Goal: Task Accomplishment & Management: Manage account settings

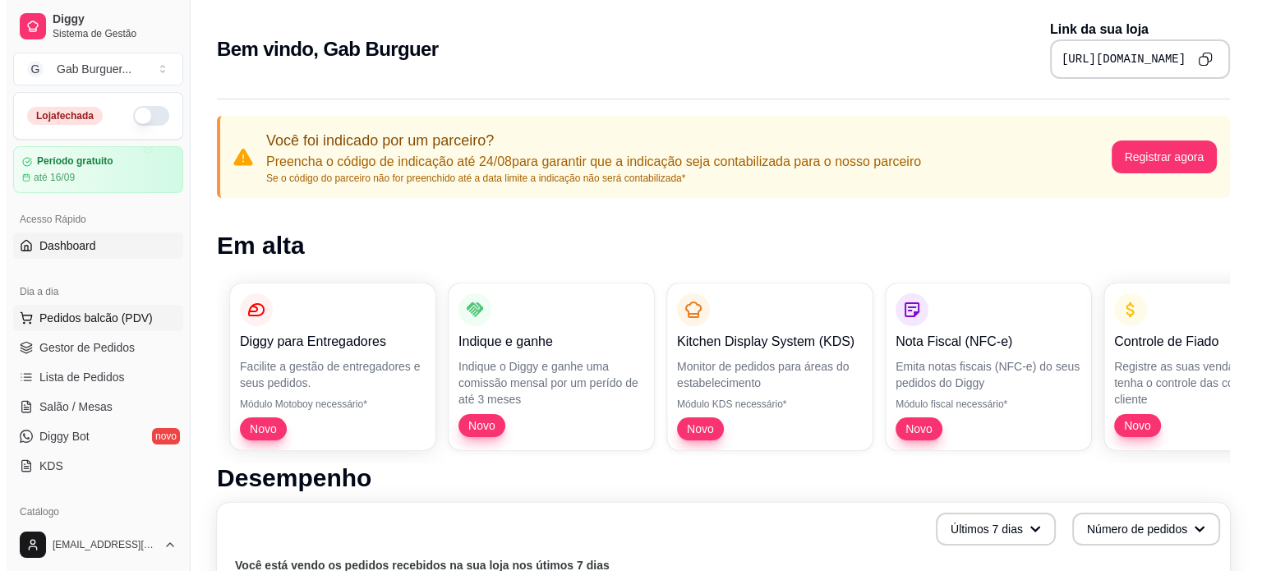
scroll to position [82, 0]
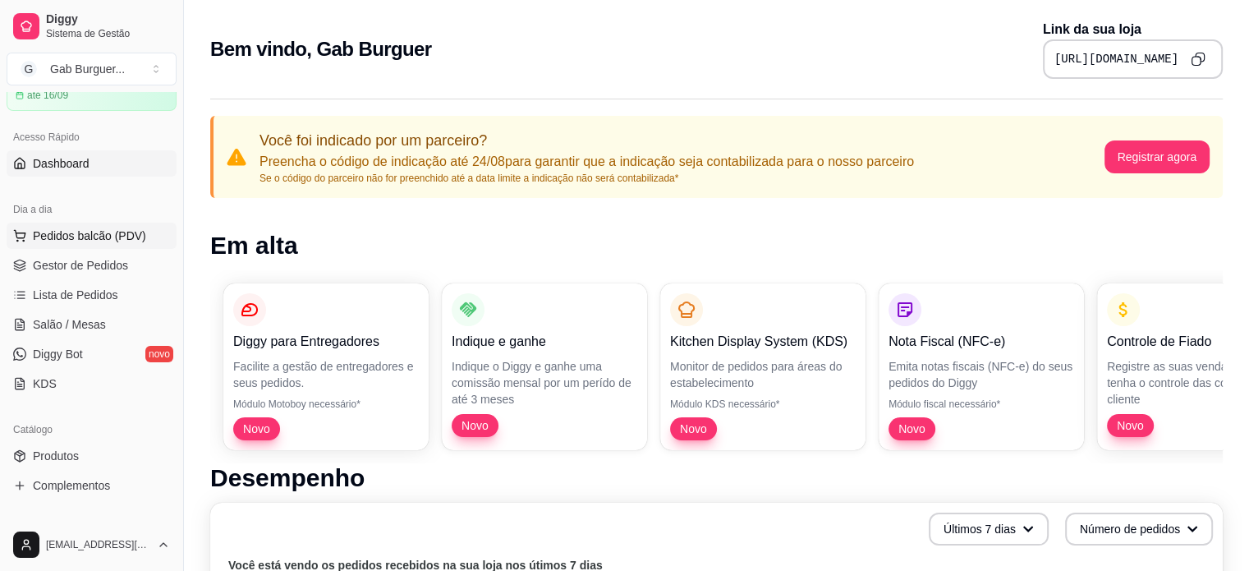
click at [105, 232] on span "Pedidos balcão (PDV)" at bounding box center [89, 236] width 113 height 16
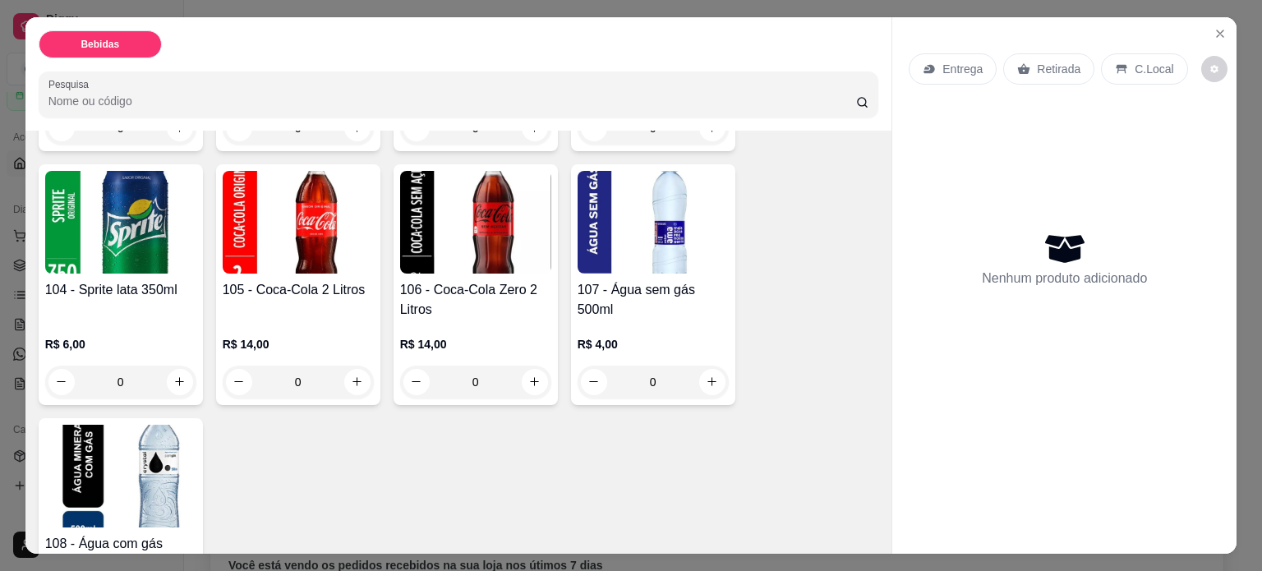
scroll to position [329, 0]
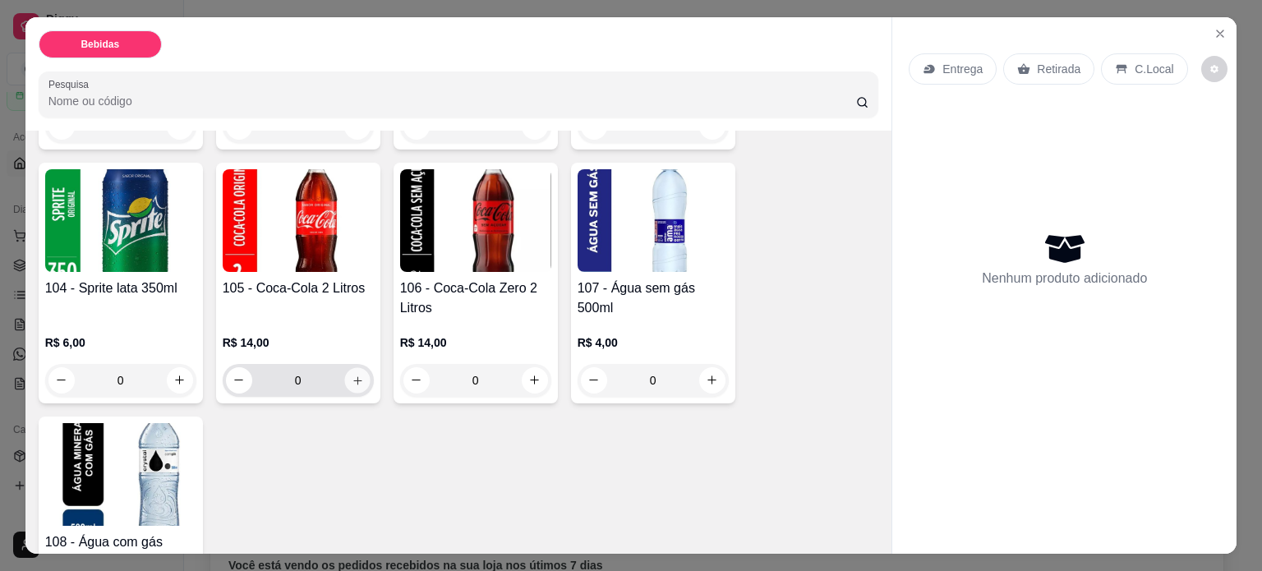
click at [351, 375] on icon "increase-product-quantity" at bounding box center [357, 381] width 12 height 12
type input "1"
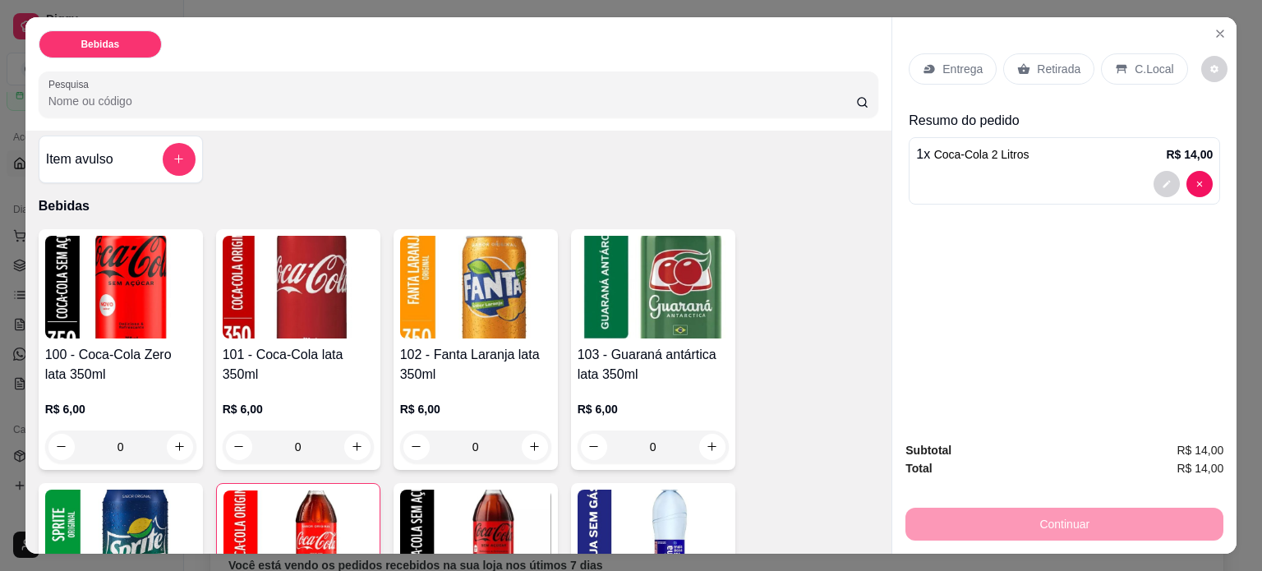
scroll to position [0, 0]
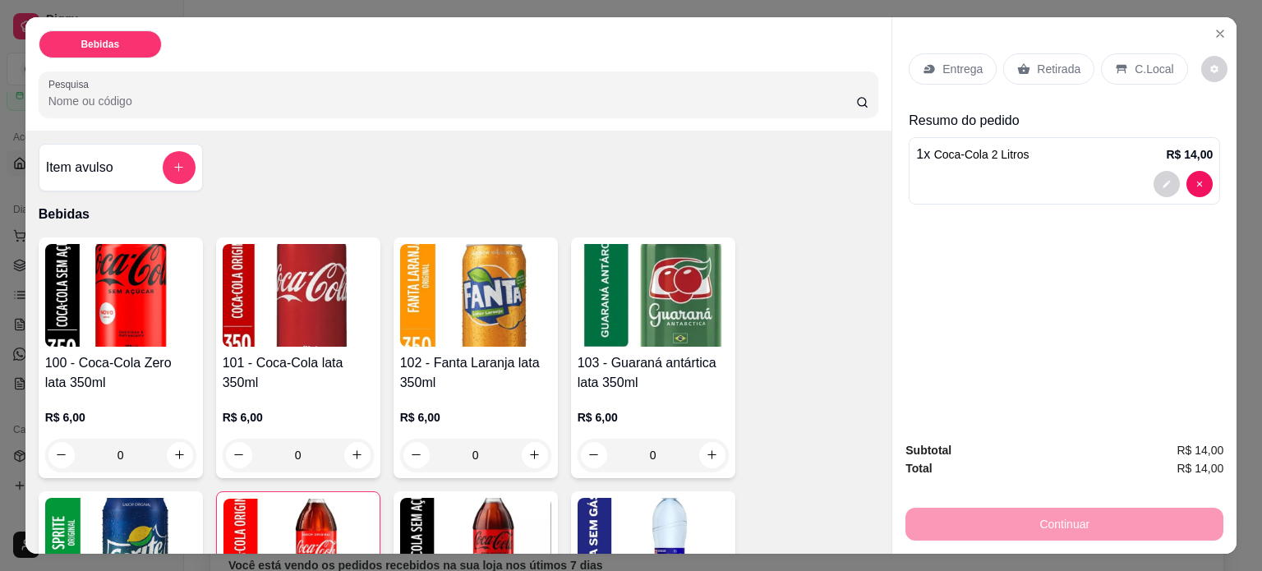
click at [1042, 61] on p "Retirada" at bounding box center [1059, 69] width 44 height 16
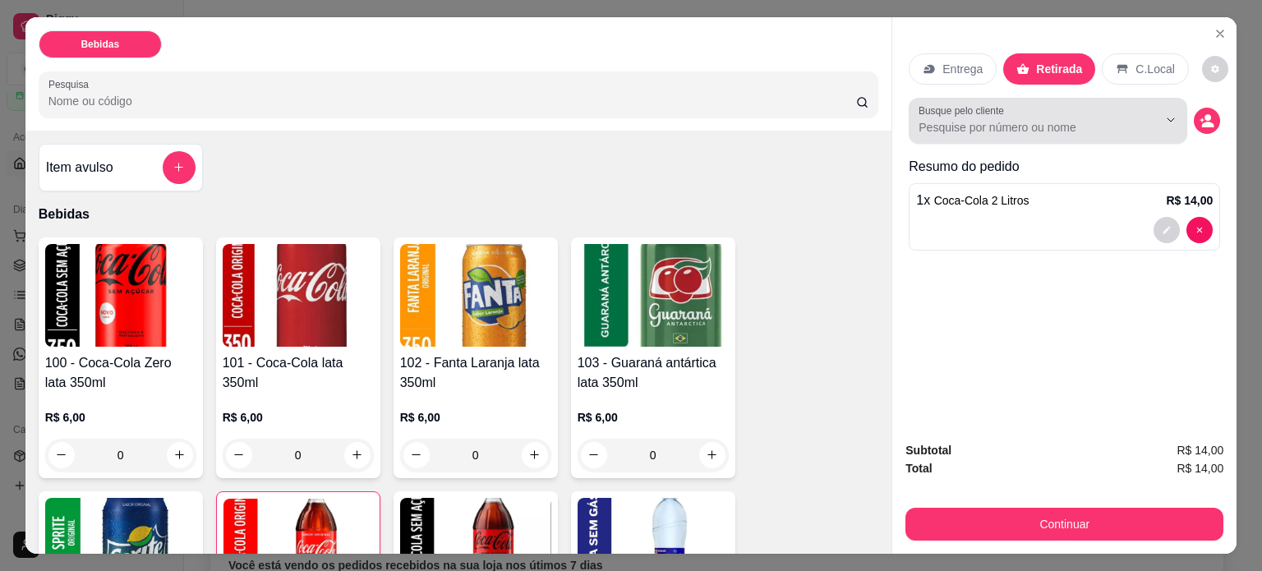
click at [981, 121] on input "Busque pelo cliente" at bounding box center [1024, 127] width 213 height 16
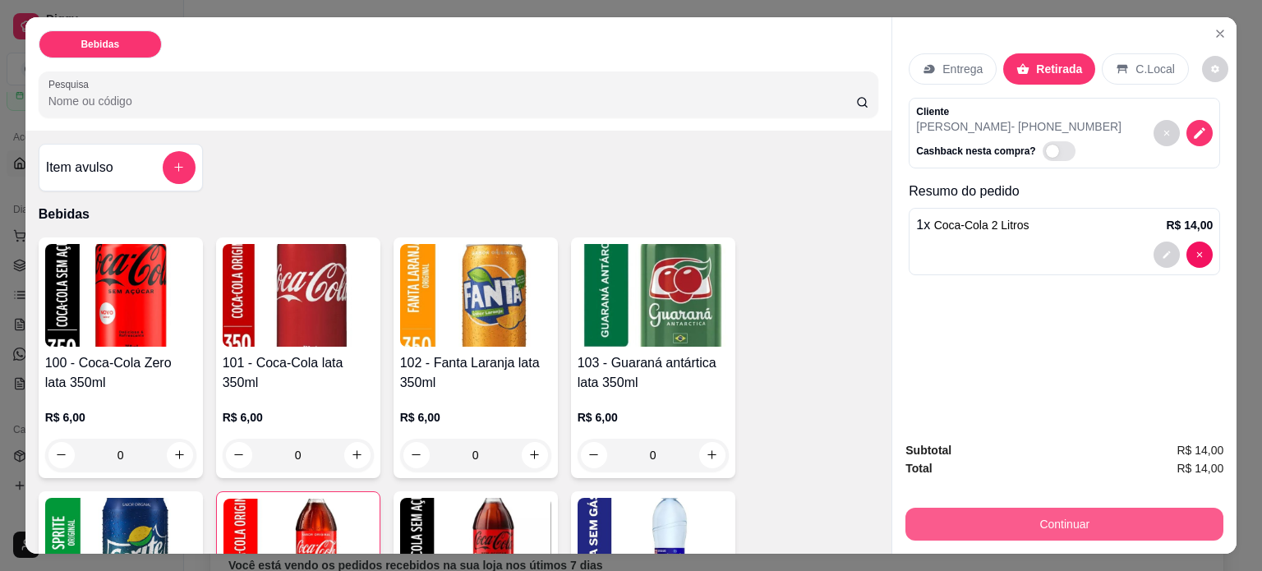
click at [1087, 508] on button "Continuar" at bounding box center [1064, 524] width 318 height 33
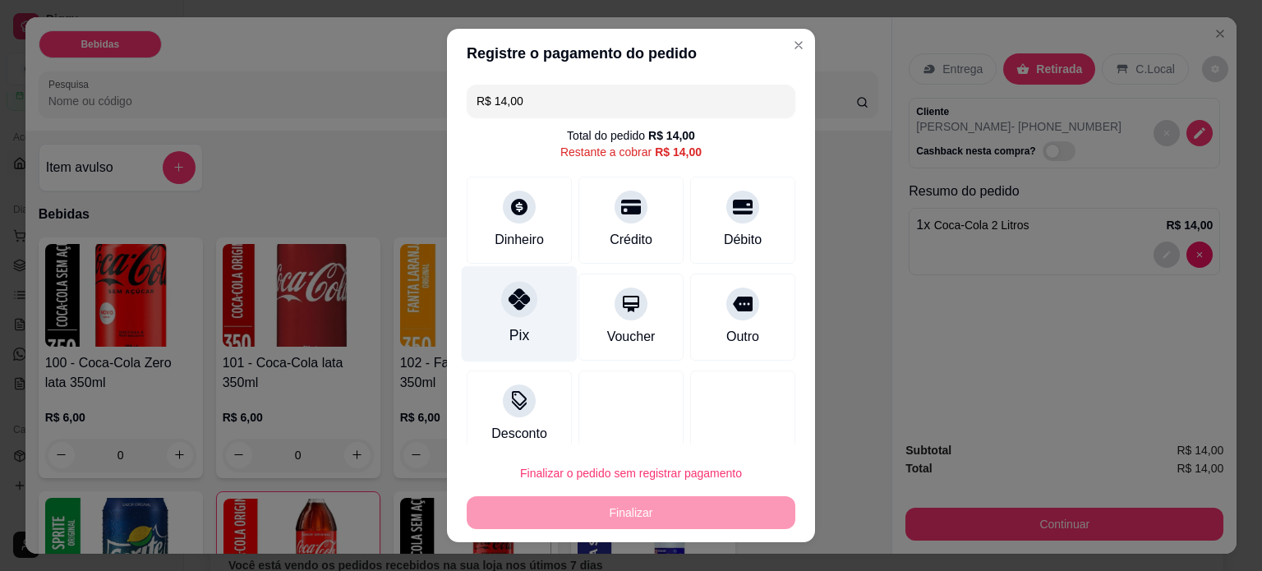
click at [512, 324] on div "Pix" at bounding box center [519, 334] width 20 height 21
type input "R$ 0,00"
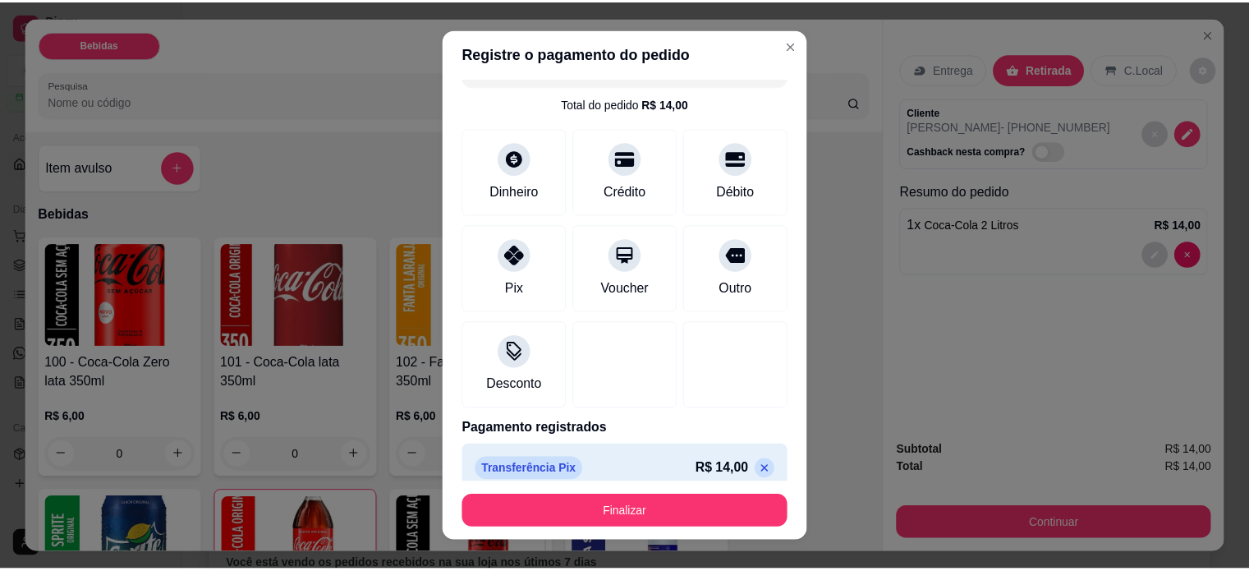
scroll to position [48, 0]
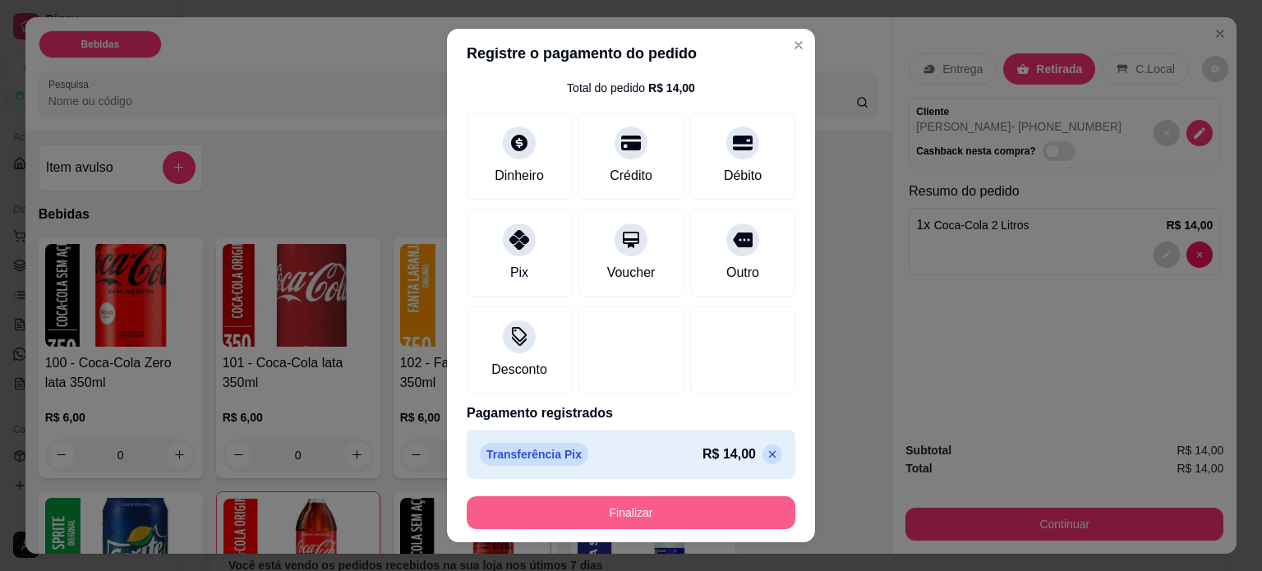
click at [631, 515] on button "Finalizar" at bounding box center [631, 512] width 329 height 33
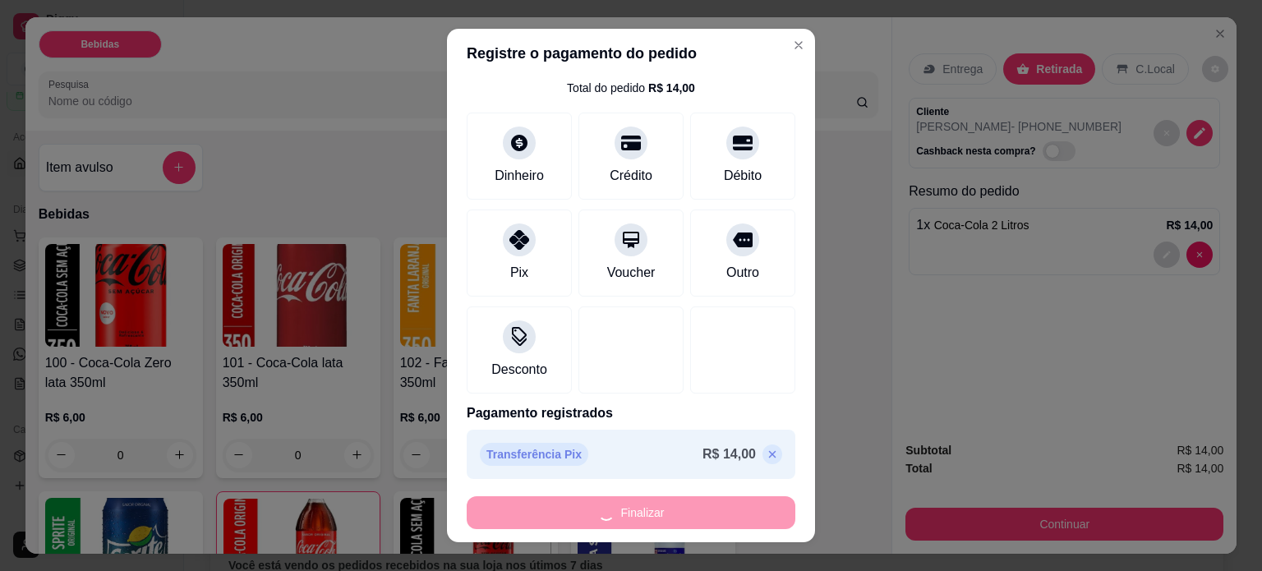
type input "0"
type input "-R$ 14,00"
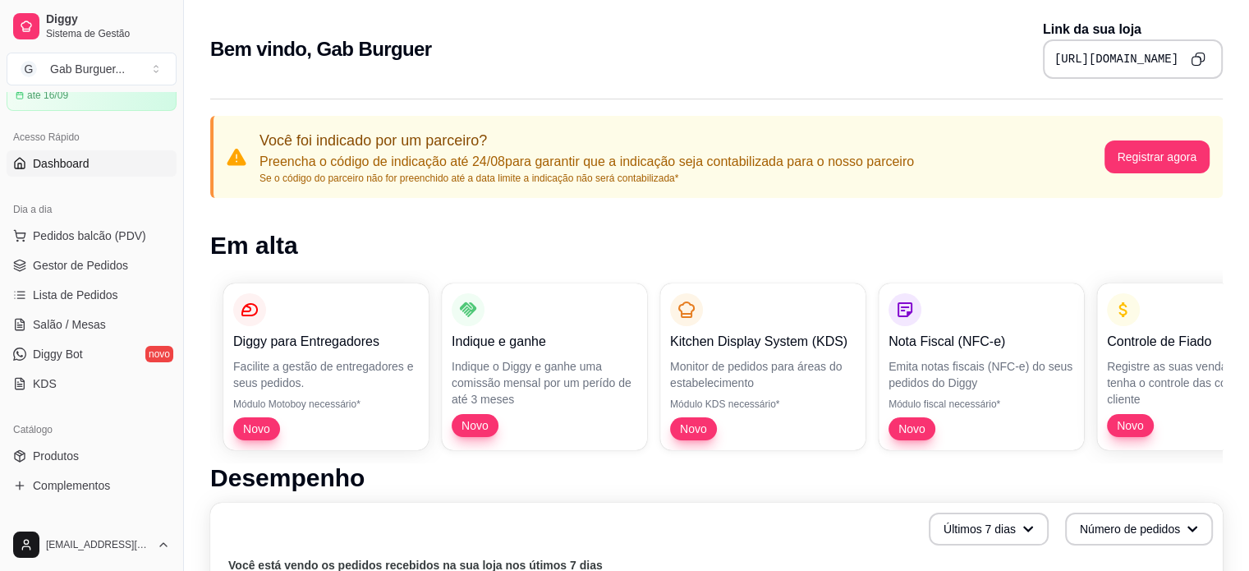
click at [73, 171] on link "Dashboard" at bounding box center [92, 163] width 170 height 26
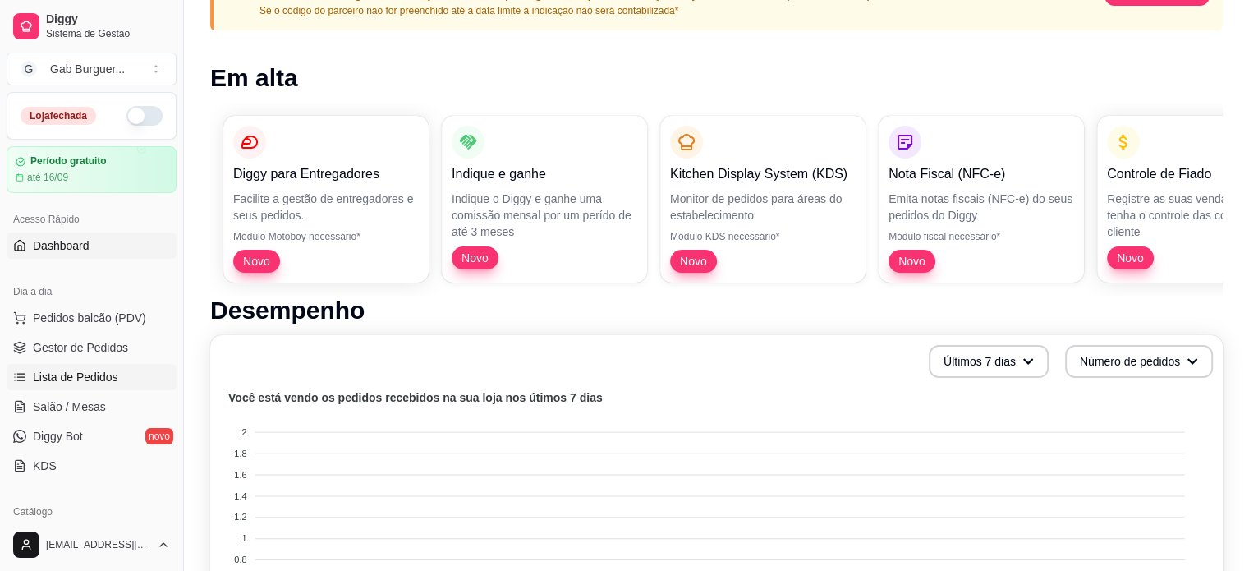
click at [110, 384] on span "Lista de Pedidos" at bounding box center [75, 377] width 85 height 16
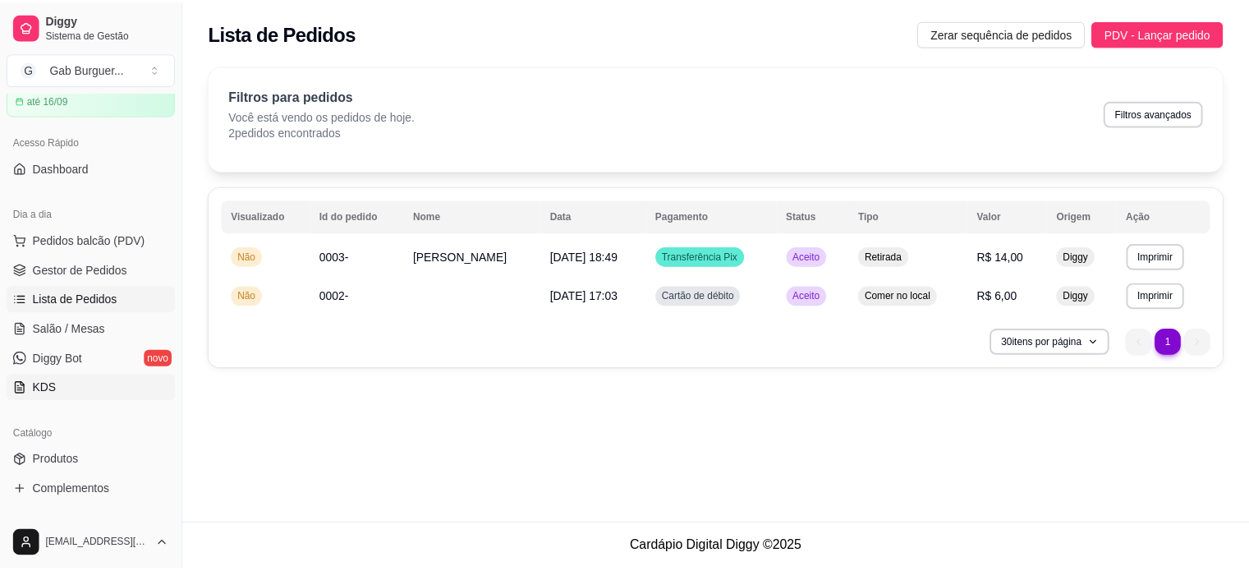
scroll to position [164, 0]
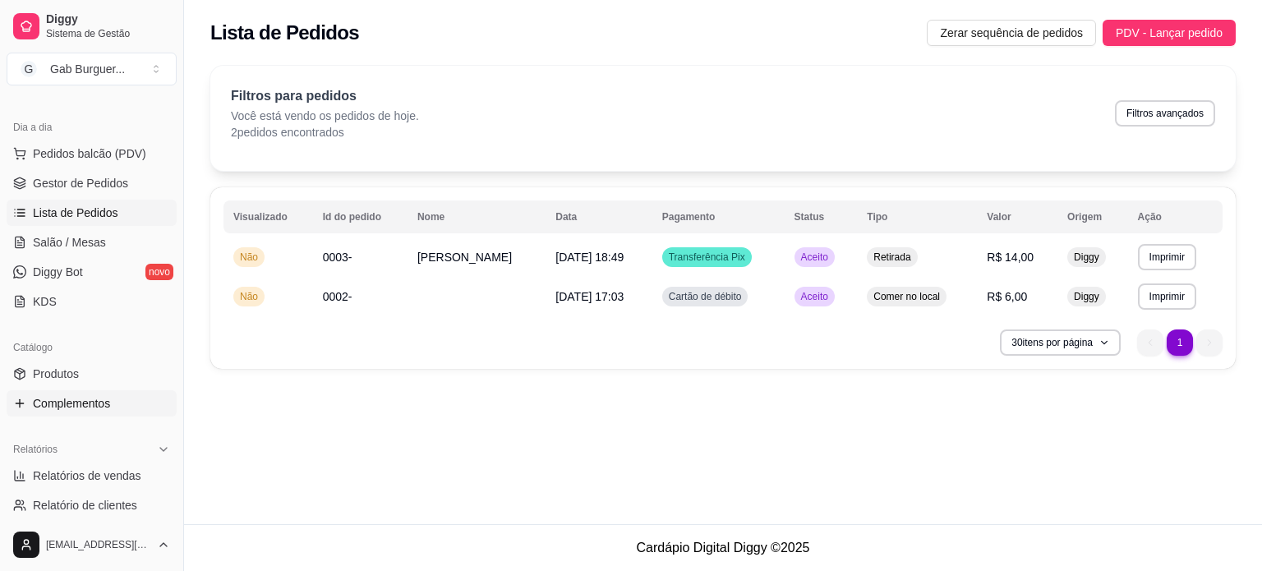
click at [71, 406] on span "Complementos" at bounding box center [71, 403] width 77 height 16
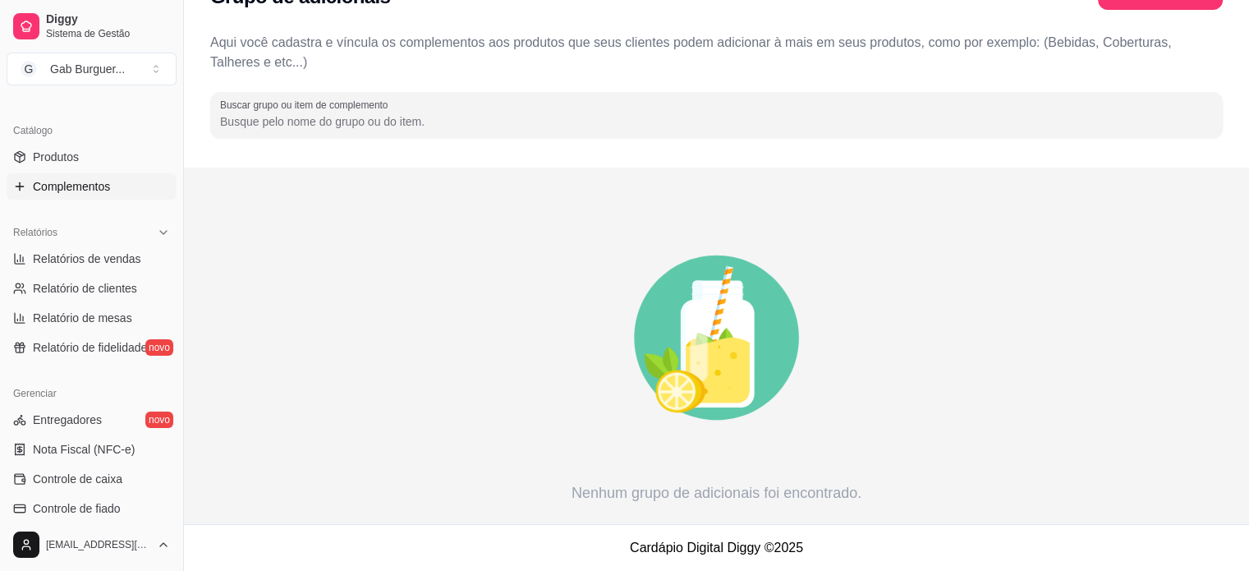
scroll to position [411, 0]
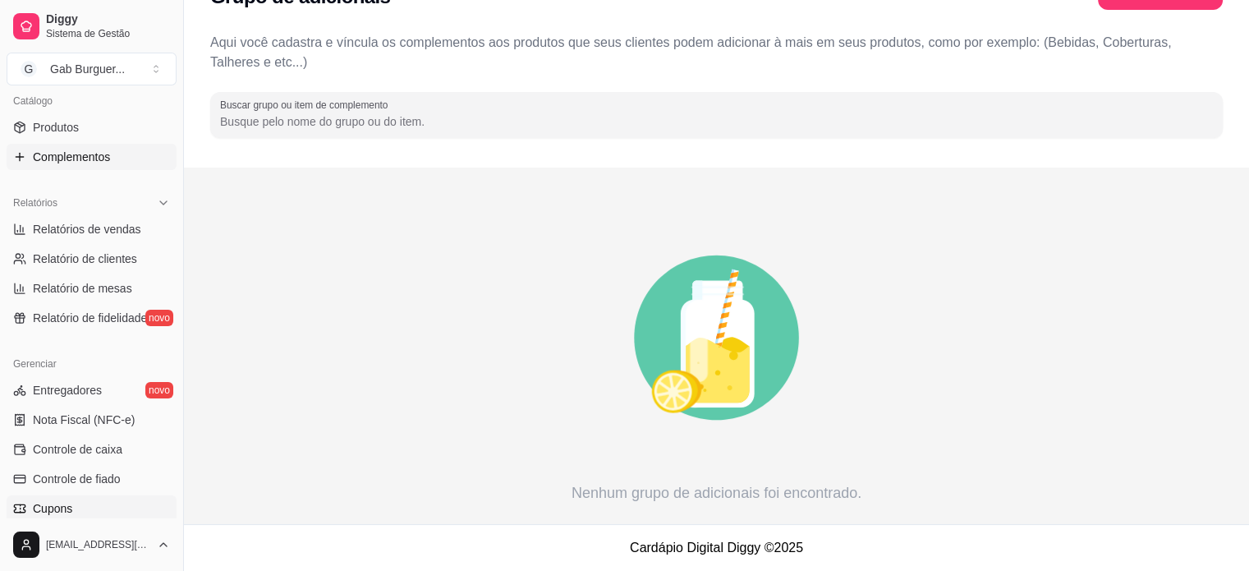
click at [108, 509] on link "Cupons" at bounding box center [92, 508] width 170 height 26
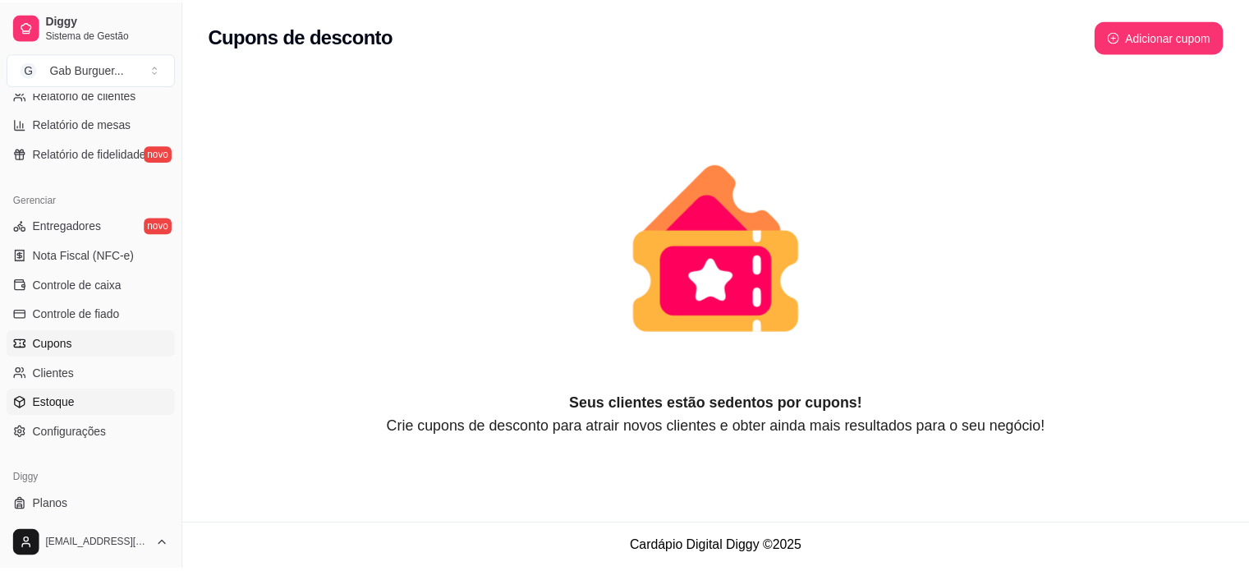
scroll to position [610, 0]
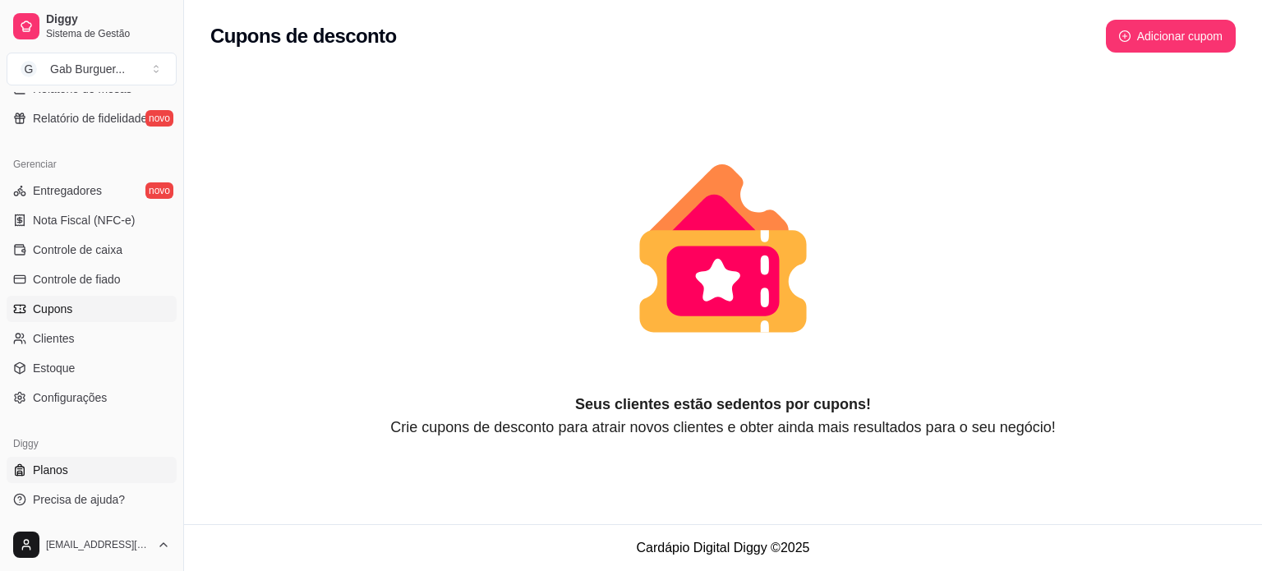
click at [103, 476] on link "Planos" at bounding box center [92, 470] width 170 height 26
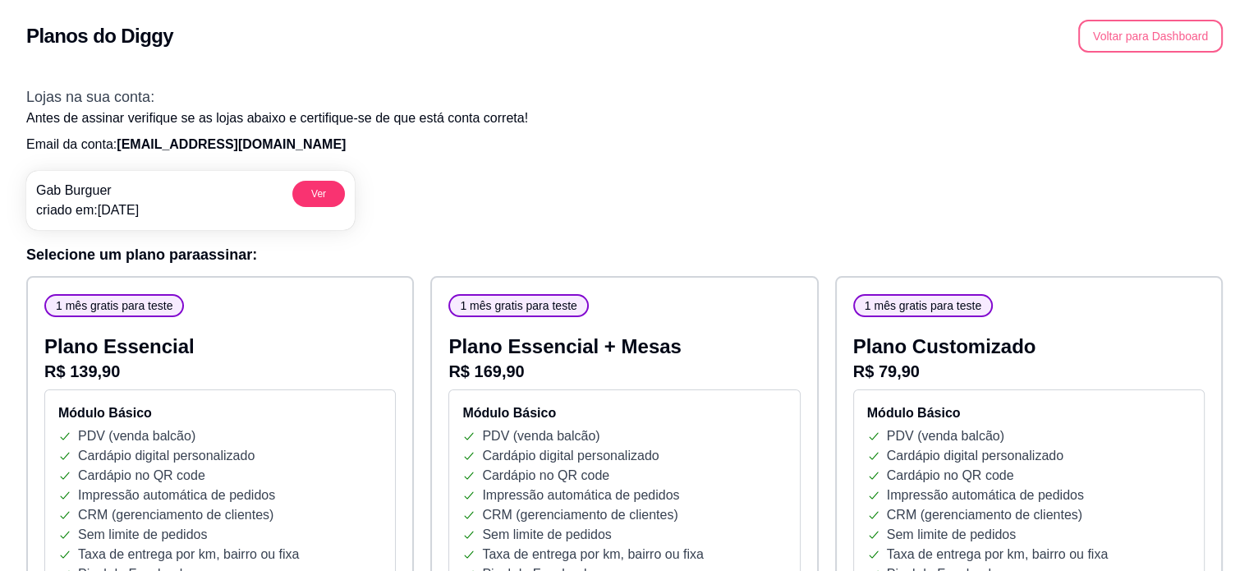
click at [1134, 27] on button "Voltar para Dashboard" at bounding box center [1151, 36] width 145 height 33
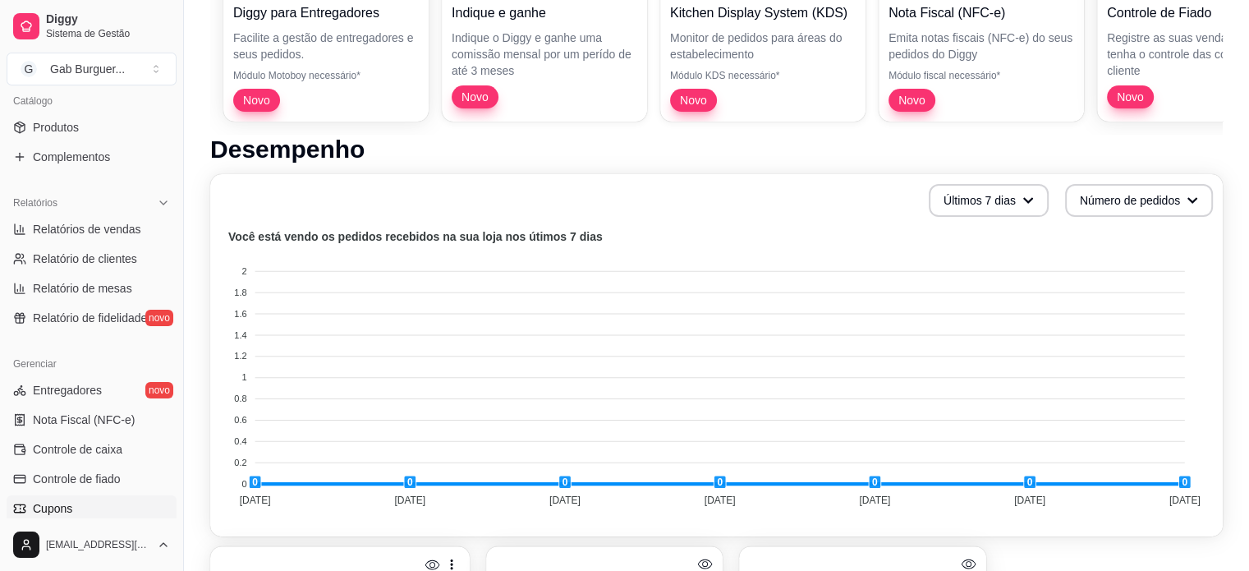
scroll to position [610, 0]
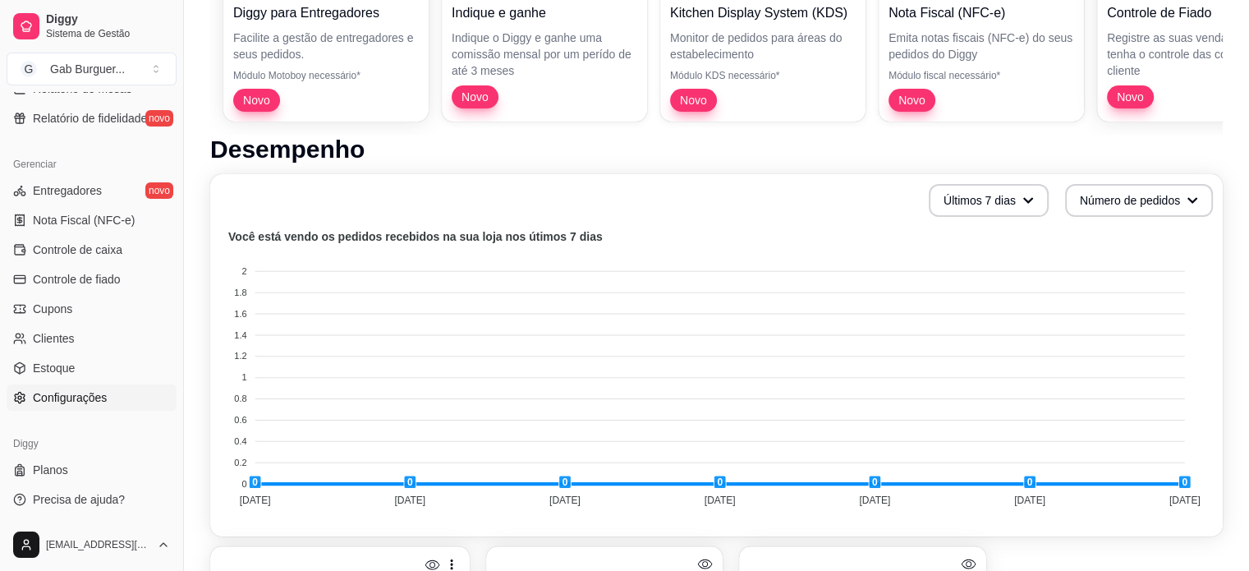
click at [103, 389] on span "Configurações" at bounding box center [70, 397] width 74 height 16
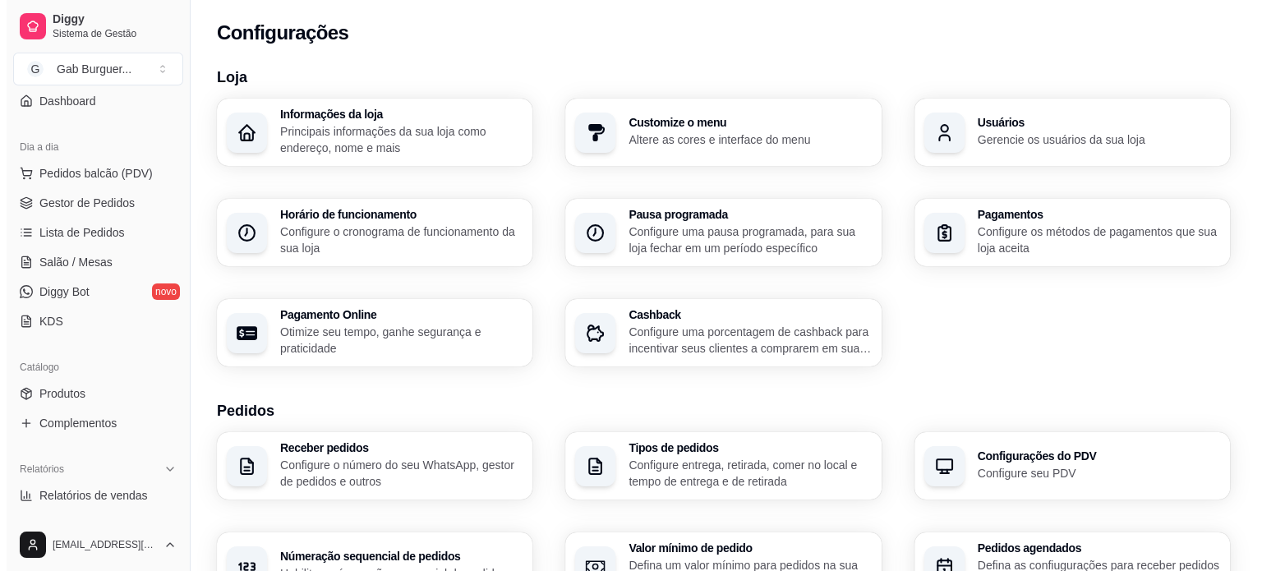
scroll to position [117, 0]
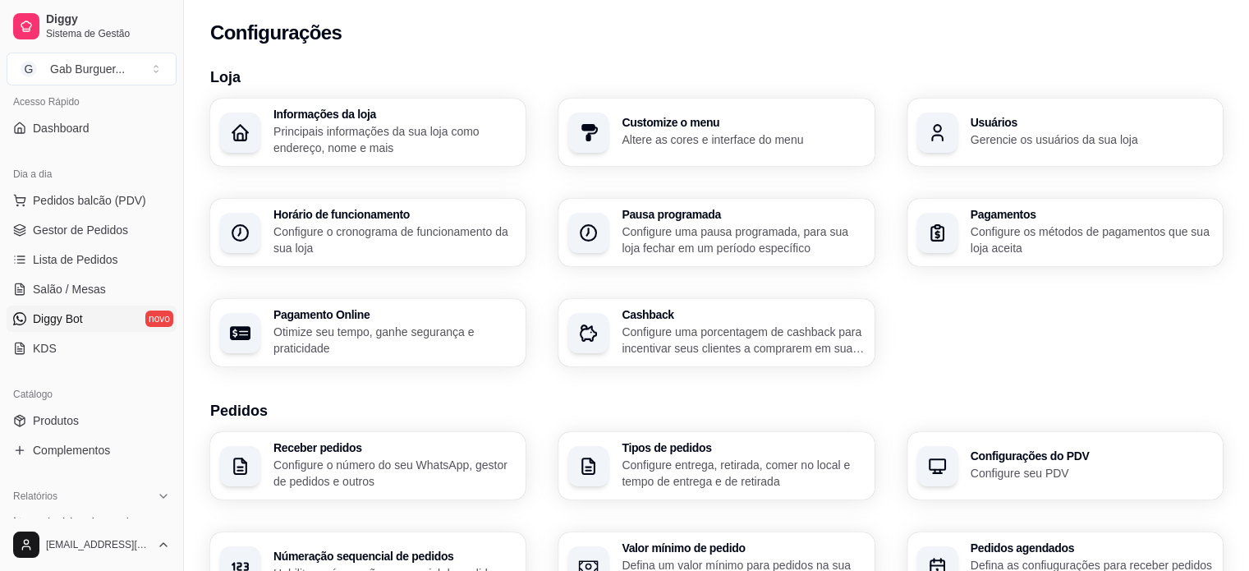
click at [109, 323] on link "Diggy Bot novo" at bounding box center [92, 319] width 170 height 26
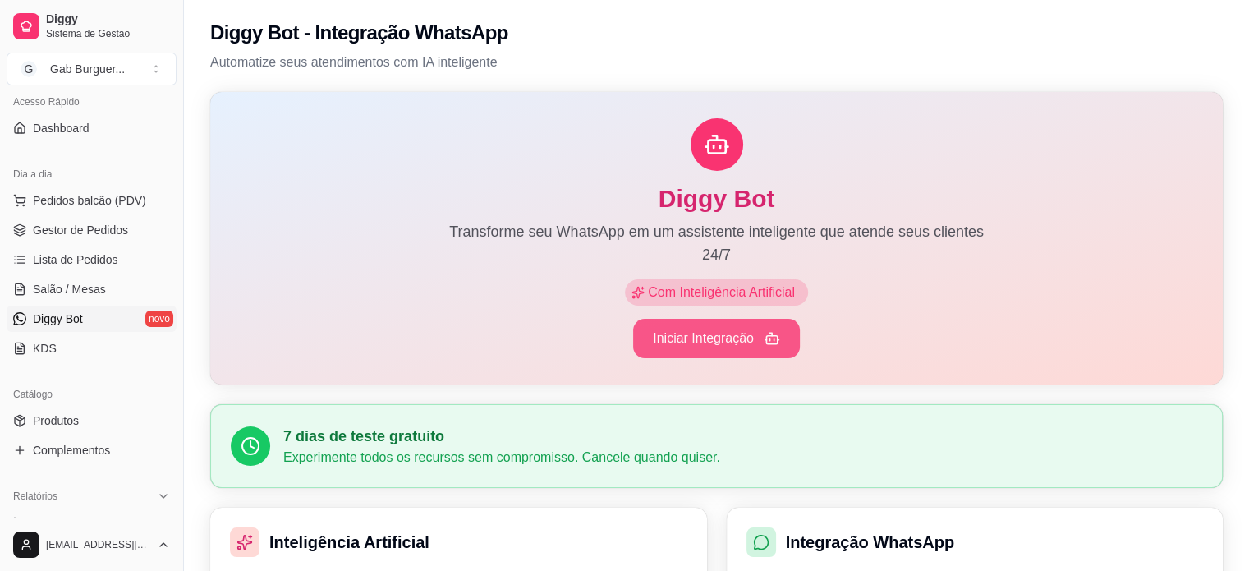
click at [723, 343] on button "Iniciar Integração" at bounding box center [716, 338] width 167 height 39
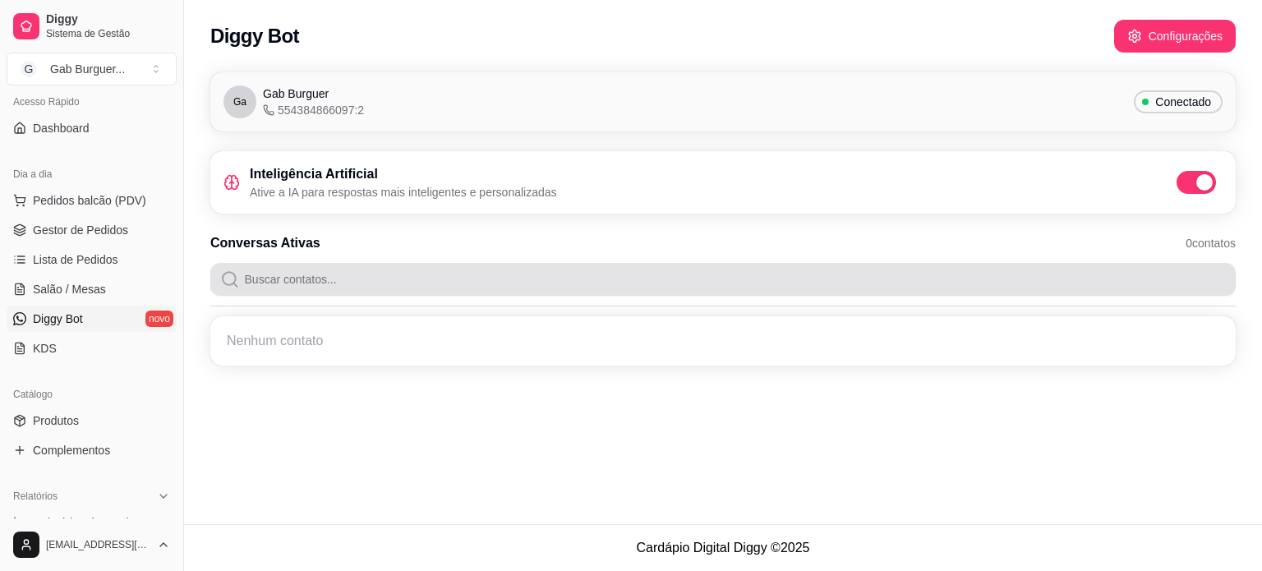
click at [412, 276] on input "Buscar contatos..." at bounding box center [733, 279] width 986 height 33
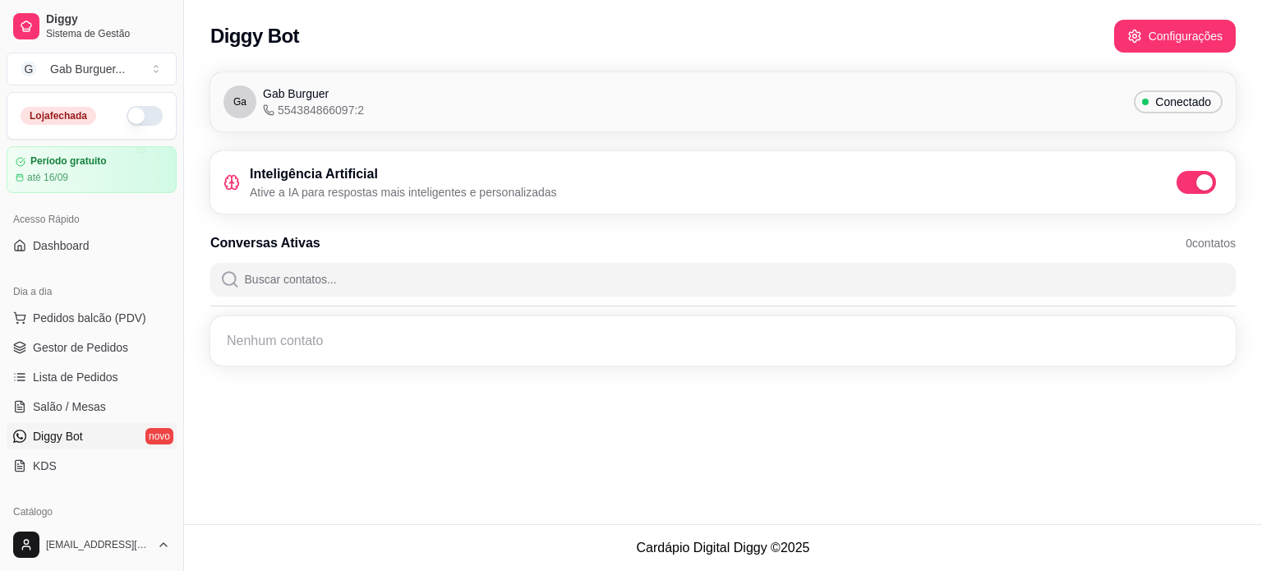
click at [127, 119] on button "button" at bounding box center [145, 116] width 36 height 20
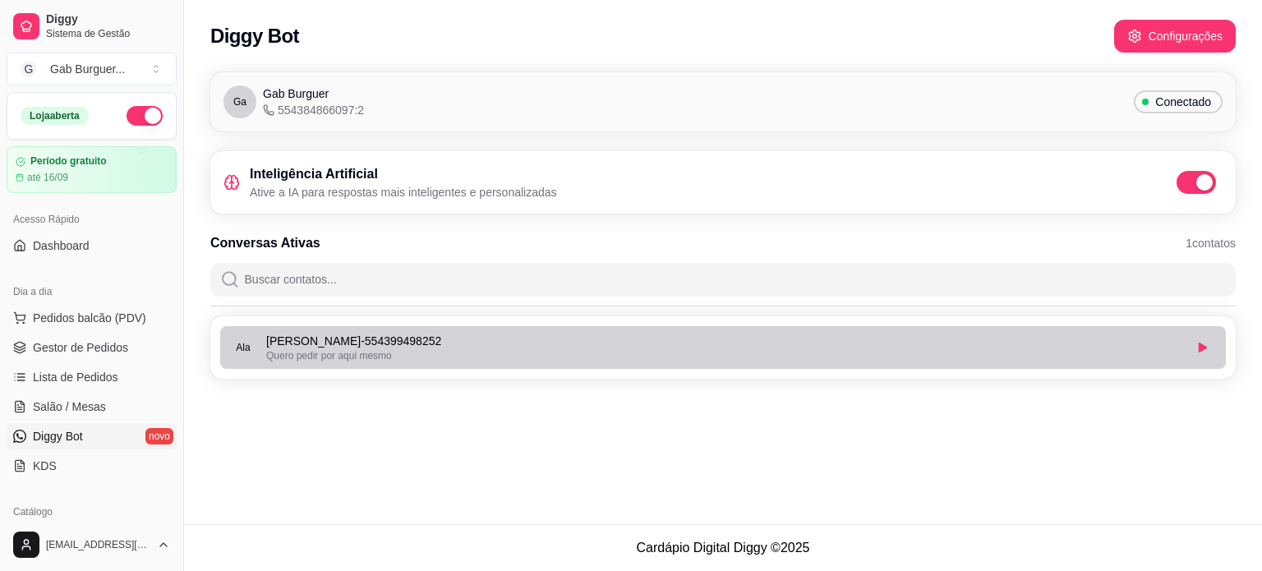
click at [513, 364] on li "Ala Alan Nagai - 554399498252 Quero pedir por aqui mesmo" at bounding box center [722, 347] width 1005 height 43
click at [416, 354] on div "Quero pedir por aqui mesmo" at bounding box center [724, 355] width 917 height 13
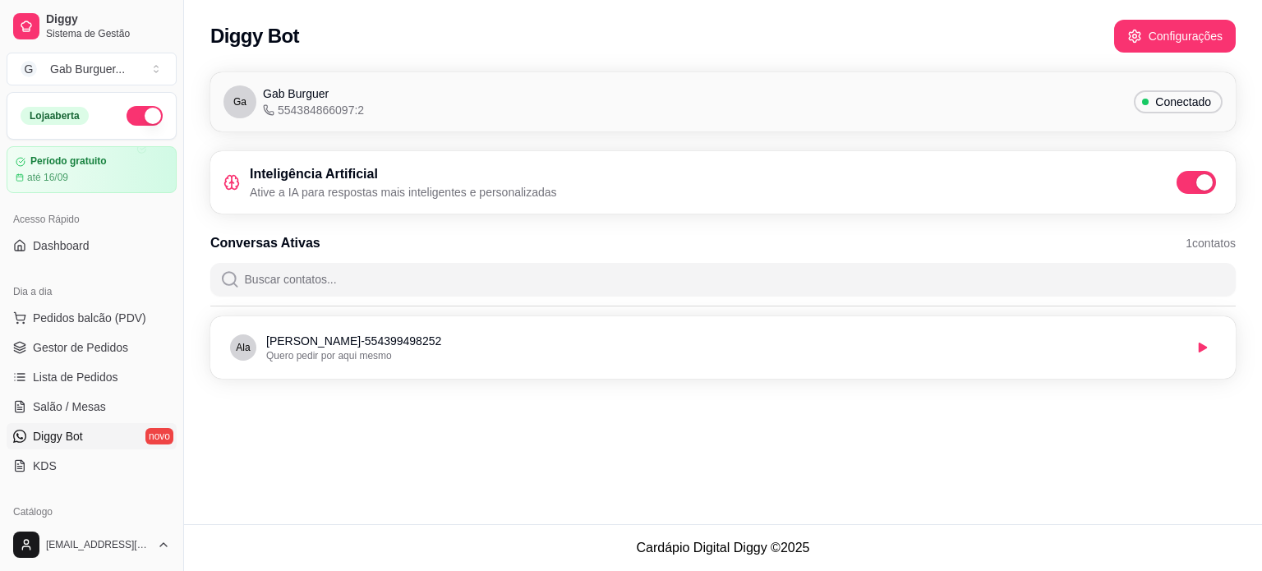
click at [394, 190] on p "Ative a IA para respostas mais inteligentes e personalizadas" at bounding box center [403, 192] width 307 height 16
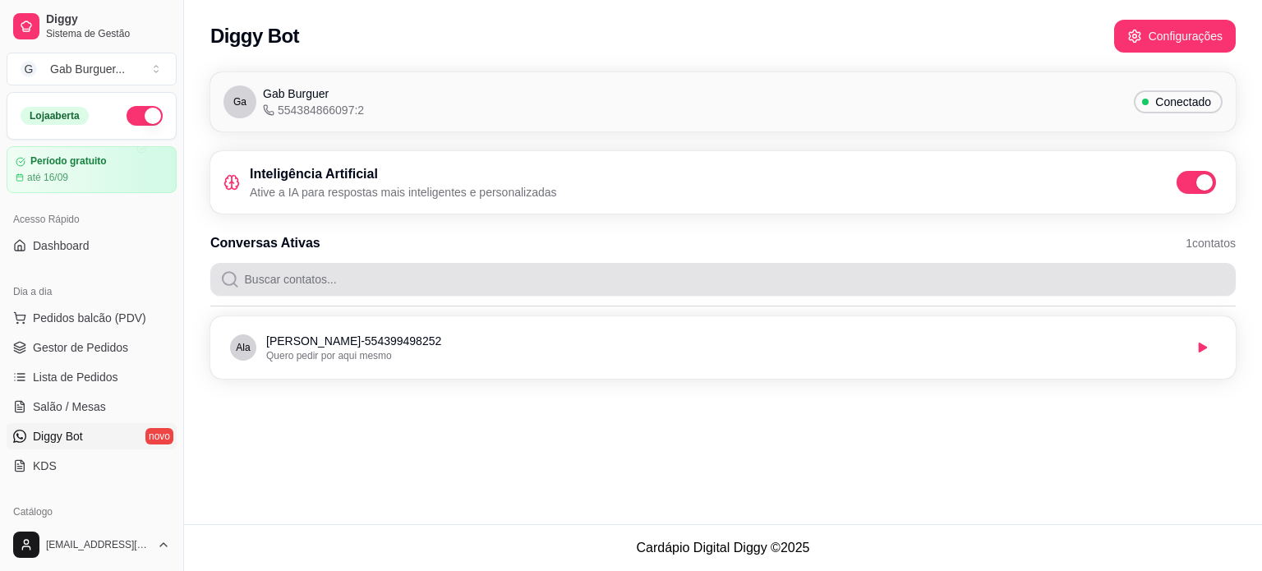
click at [416, 274] on input "Buscar contatos..." at bounding box center [733, 279] width 986 height 33
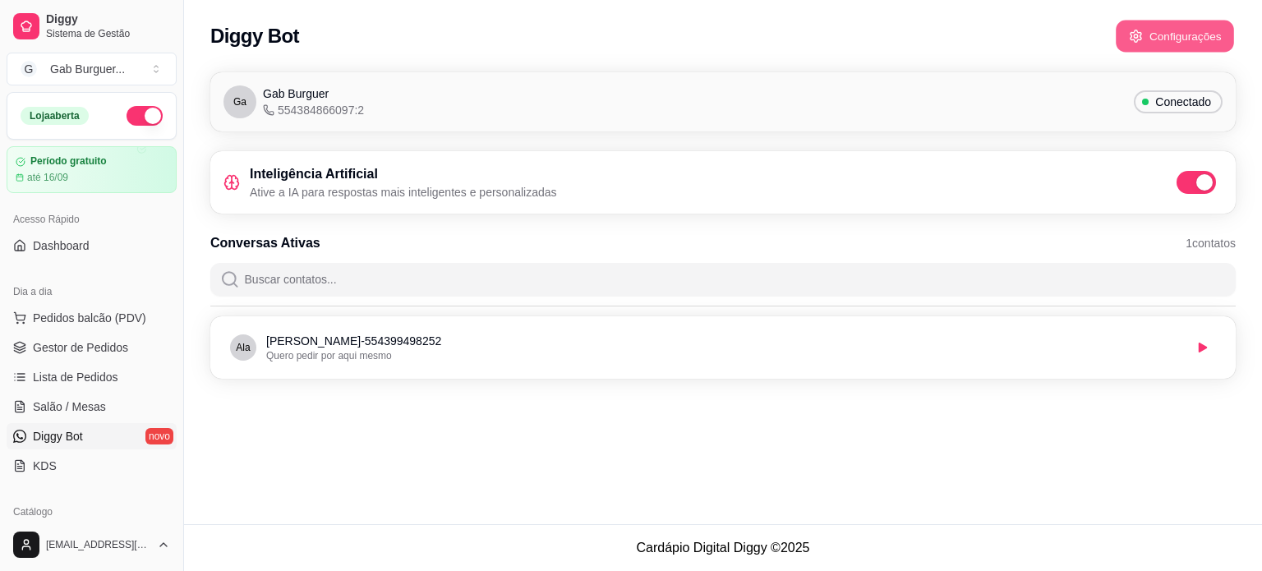
click at [1170, 29] on button "Configurações" at bounding box center [1175, 37] width 118 height 32
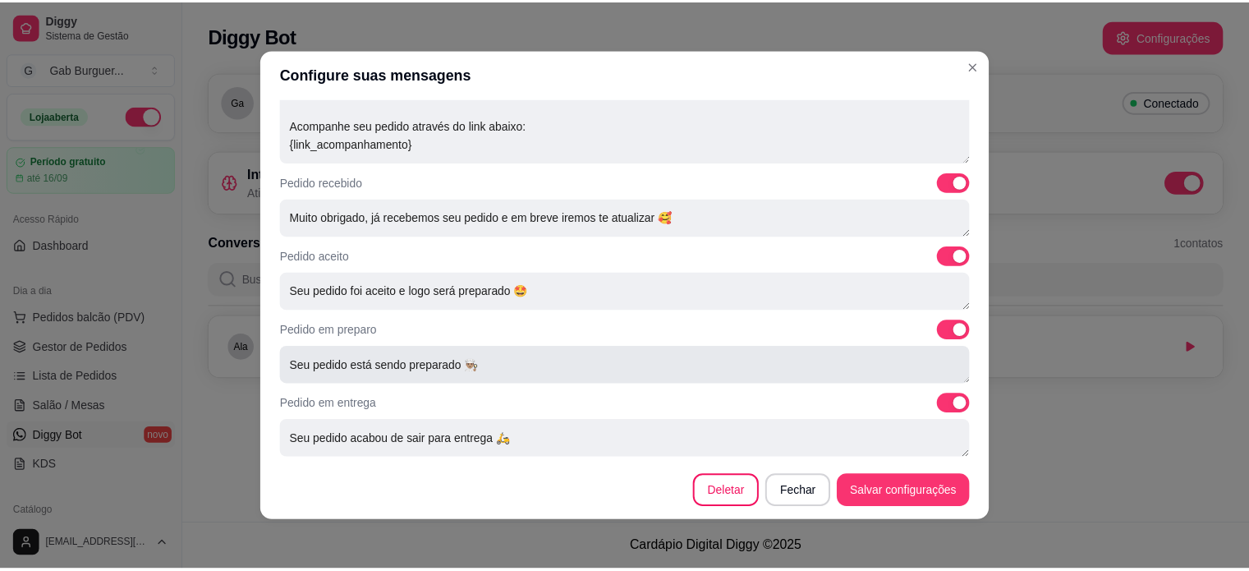
scroll to position [450, 0]
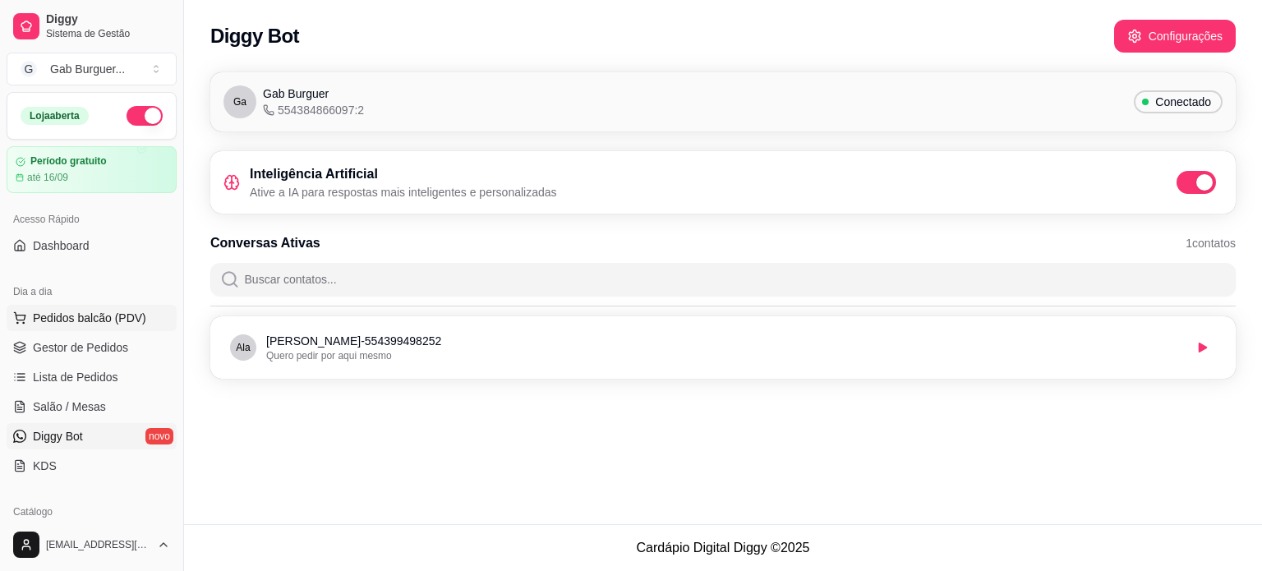
click at [73, 317] on span "Pedidos balcão (PDV)" at bounding box center [89, 318] width 113 height 16
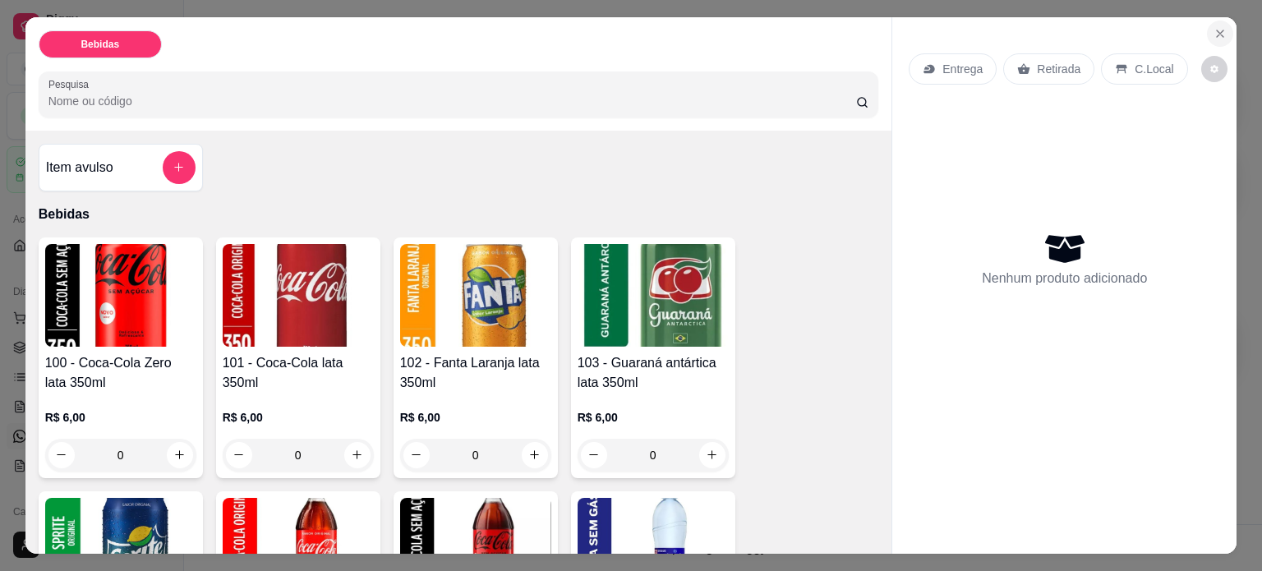
click at [1207, 33] on button "Close" at bounding box center [1220, 34] width 26 height 26
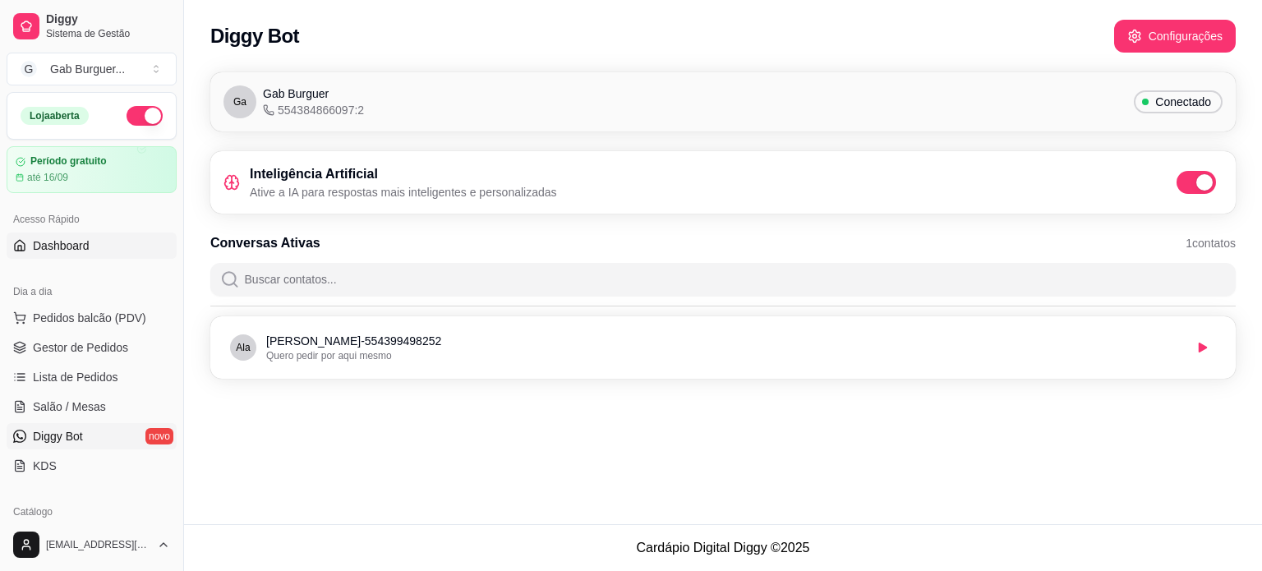
click at [72, 255] on link "Dashboard" at bounding box center [92, 245] width 170 height 26
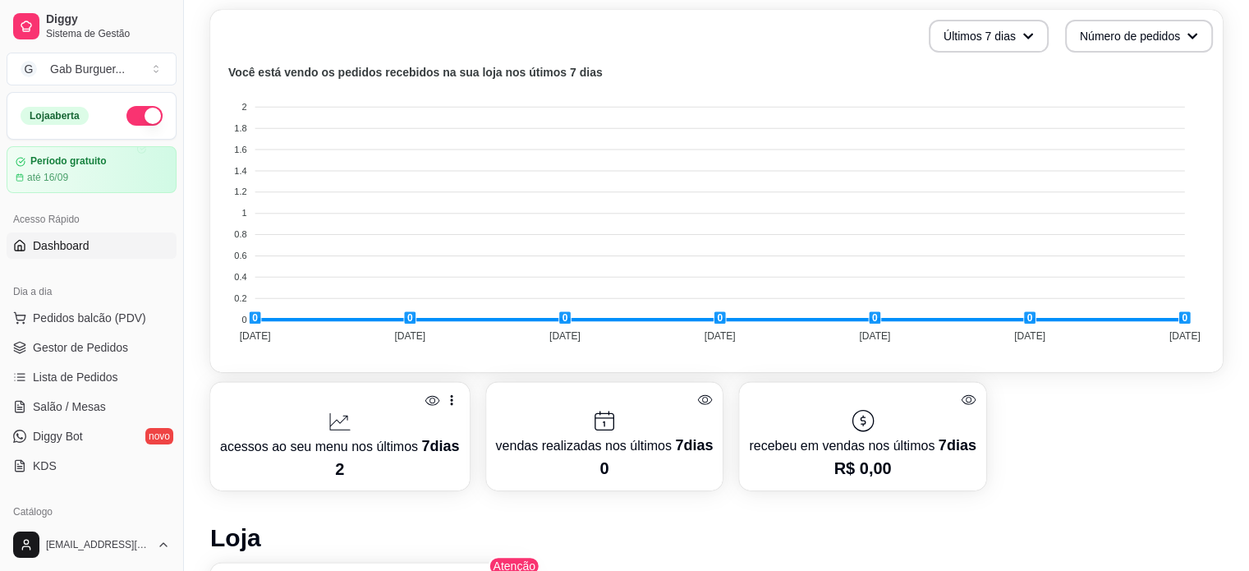
scroll to position [986, 0]
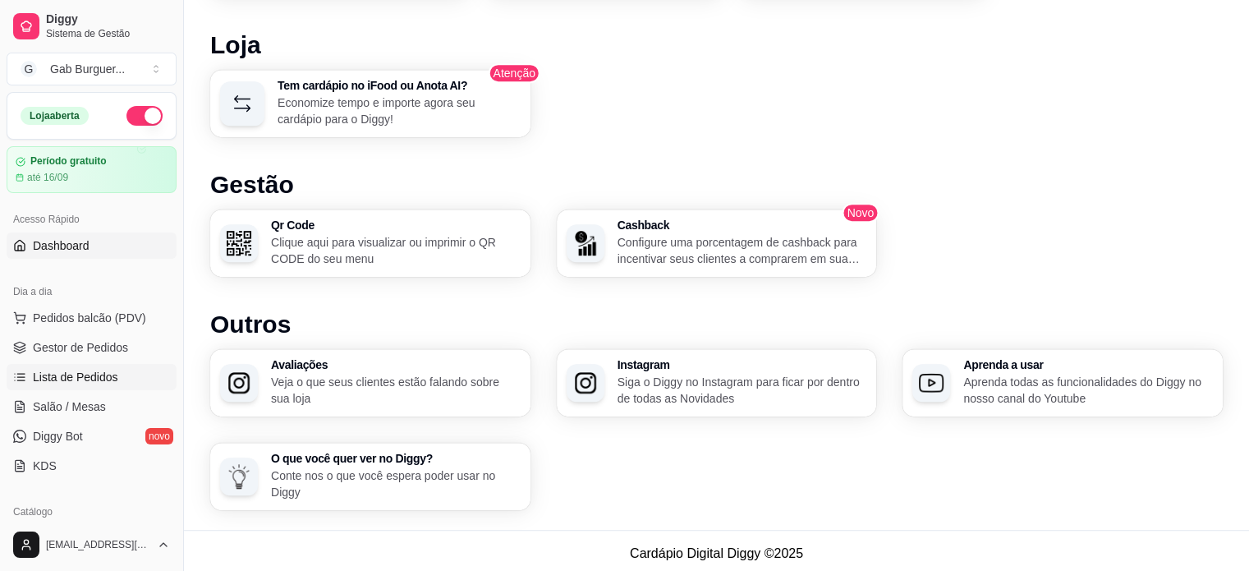
click at [112, 374] on span "Lista de Pedidos" at bounding box center [75, 377] width 85 height 16
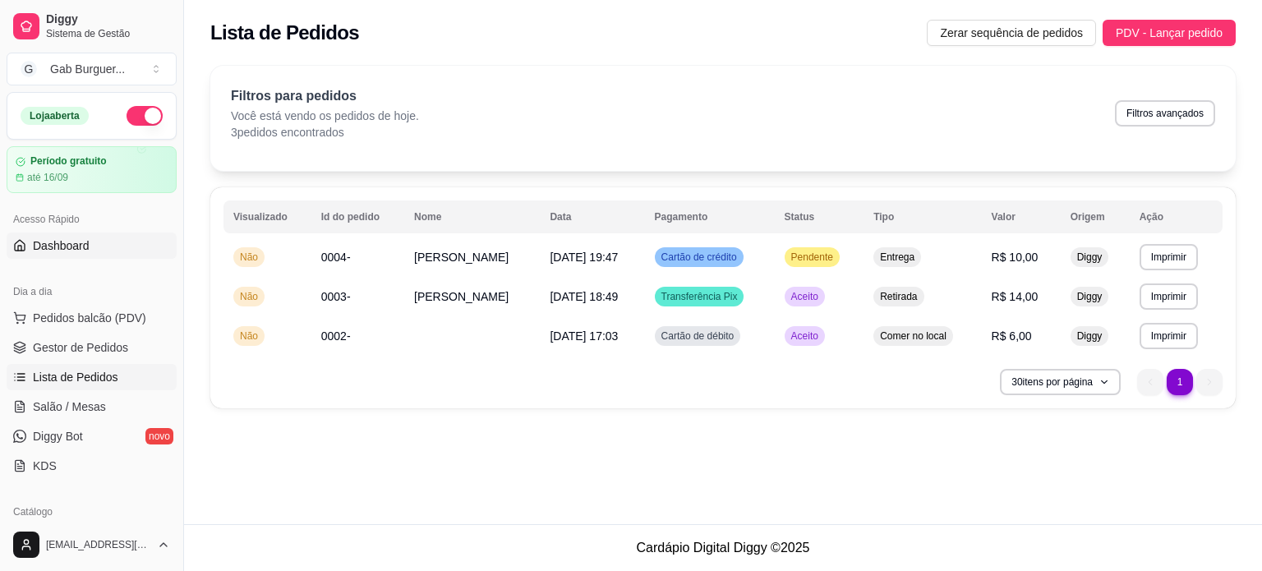
click at [63, 255] on link "Dashboard" at bounding box center [92, 245] width 170 height 26
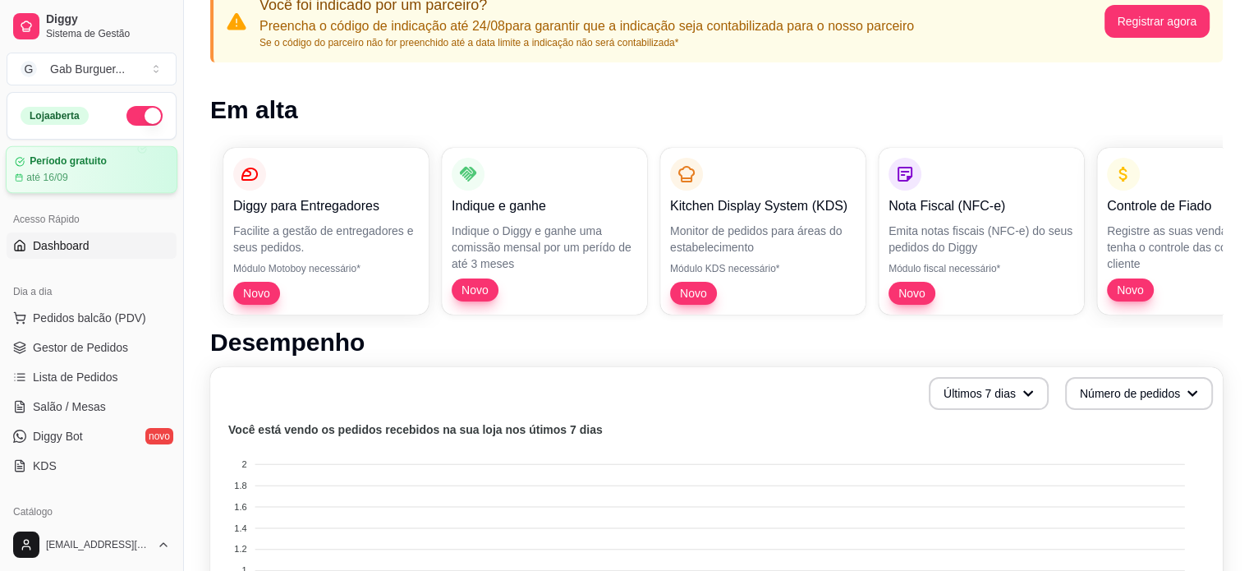
scroll to position [3, 0]
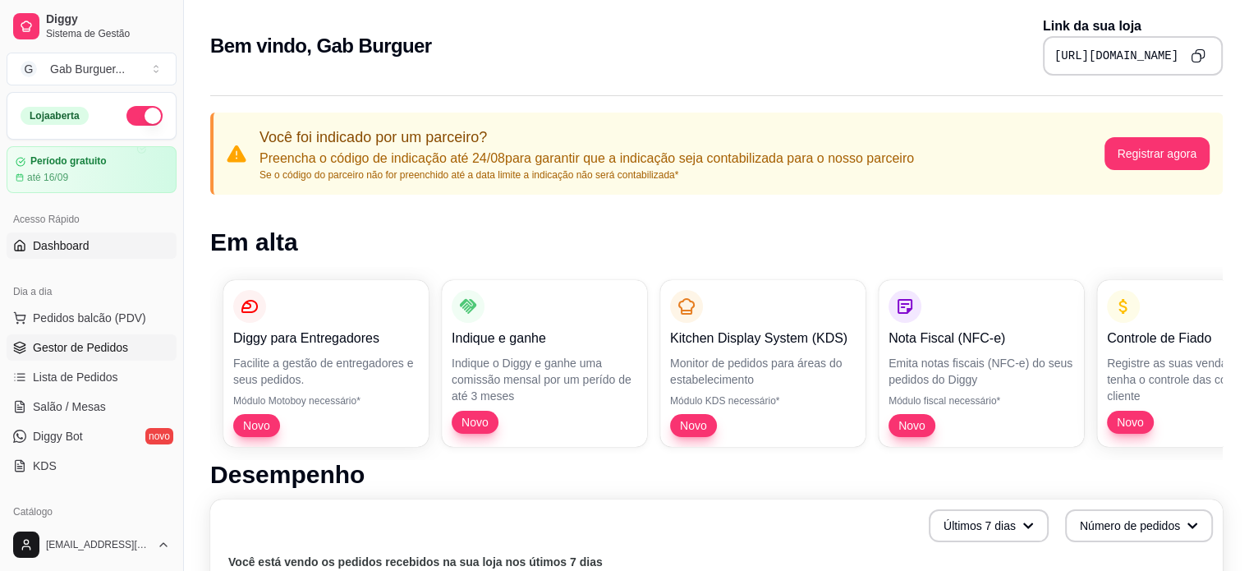
click at [79, 339] on span "Gestor de Pedidos" at bounding box center [80, 347] width 95 height 16
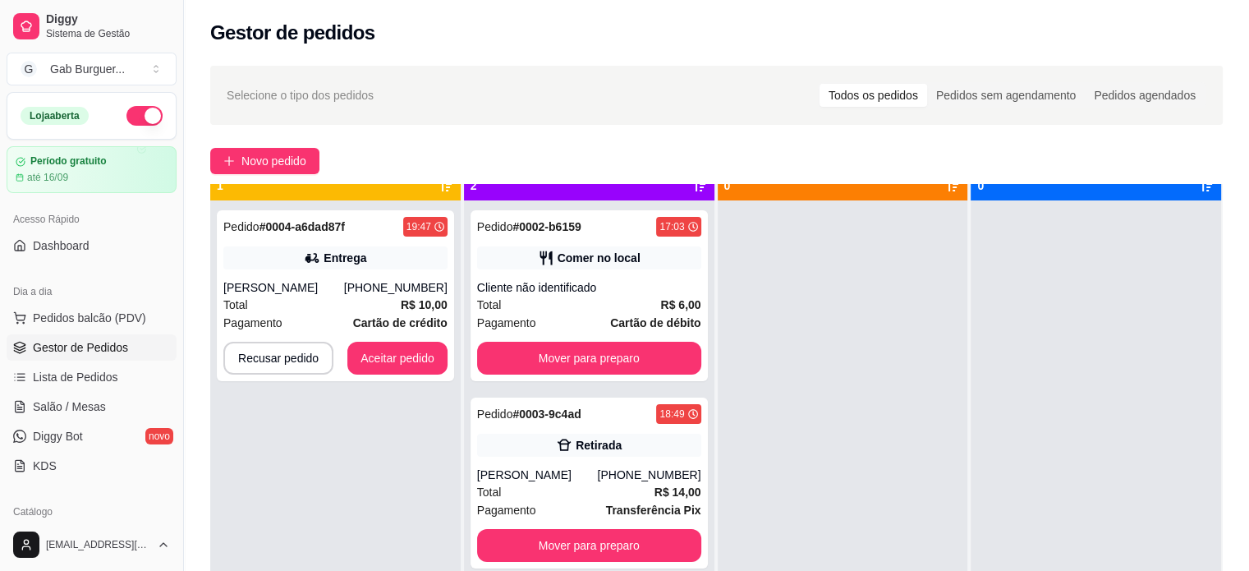
scroll to position [46, 0]
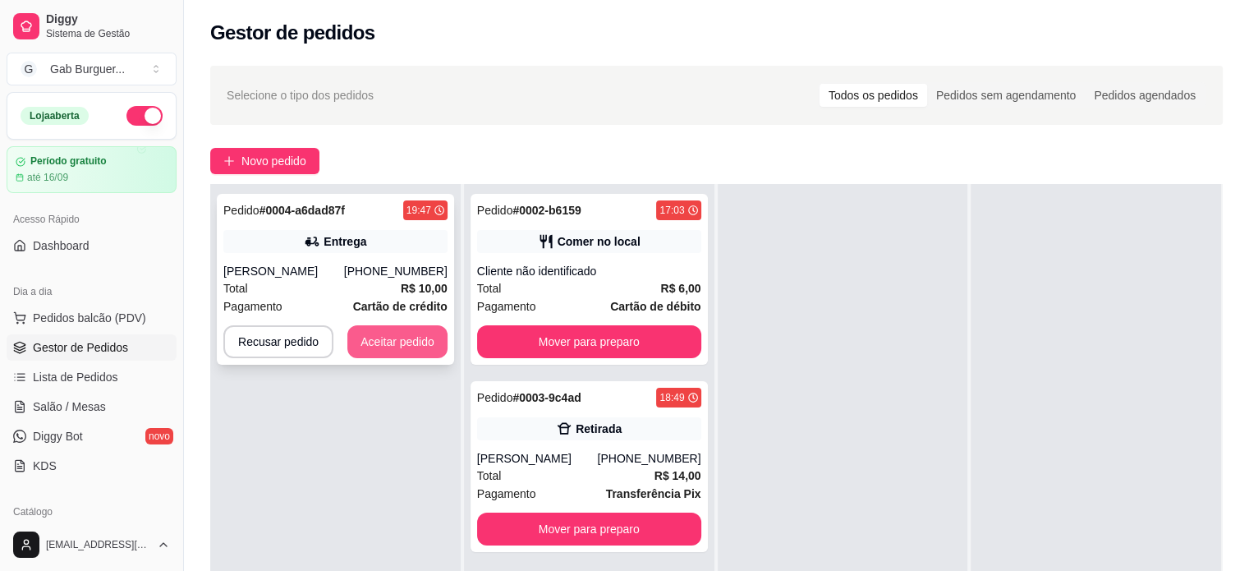
click at [397, 343] on button "Aceitar pedido" at bounding box center [397, 341] width 100 height 33
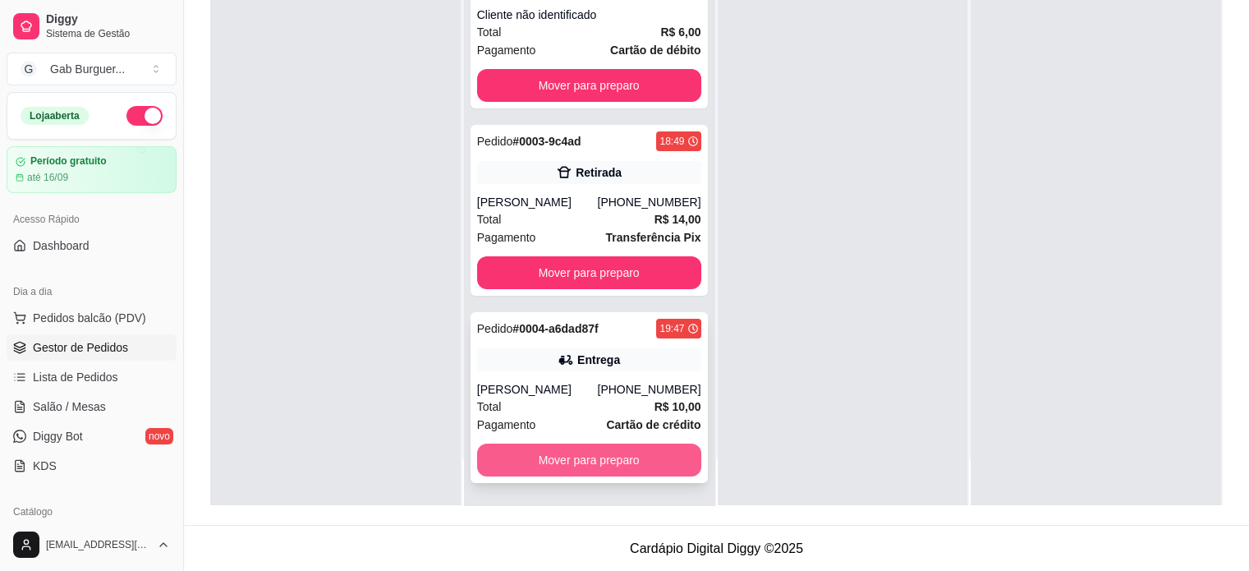
click at [599, 454] on button "Mover para preparo" at bounding box center [589, 460] width 224 height 33
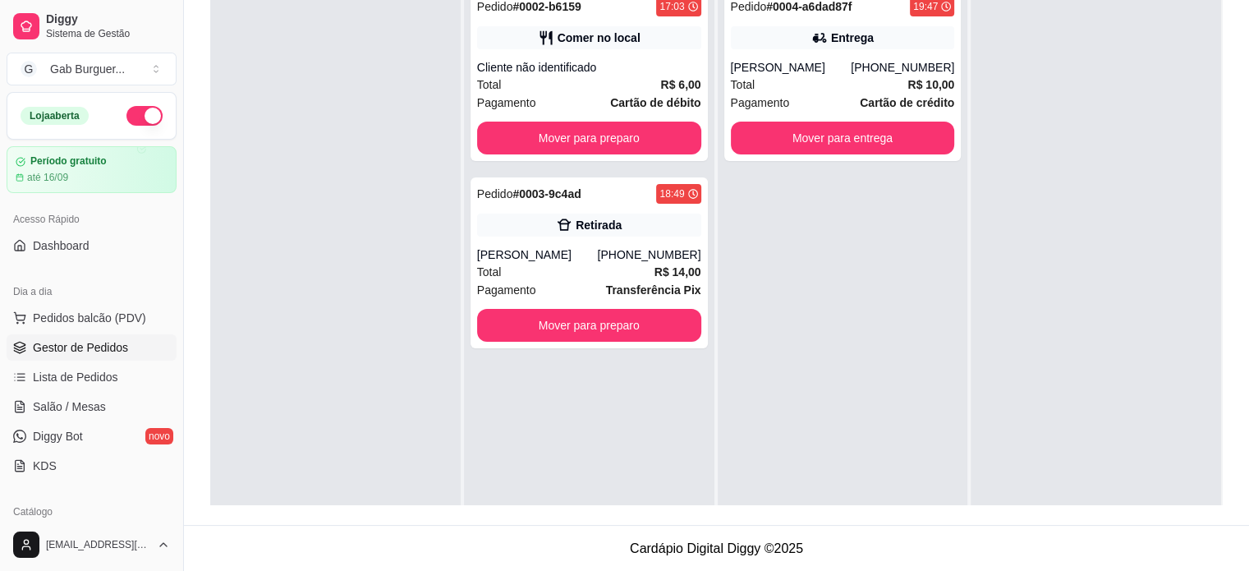
scroll to position [3, 0]
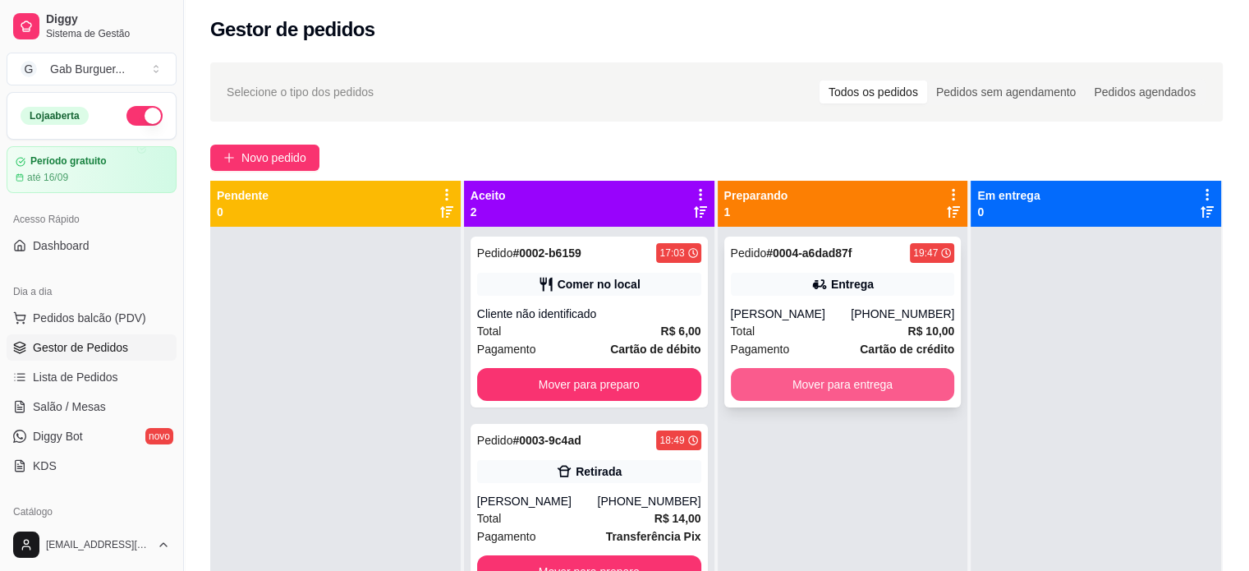
click at [892, 392] on button "Mover para entrega" at bounding box center [843, 384] width 224 height 33
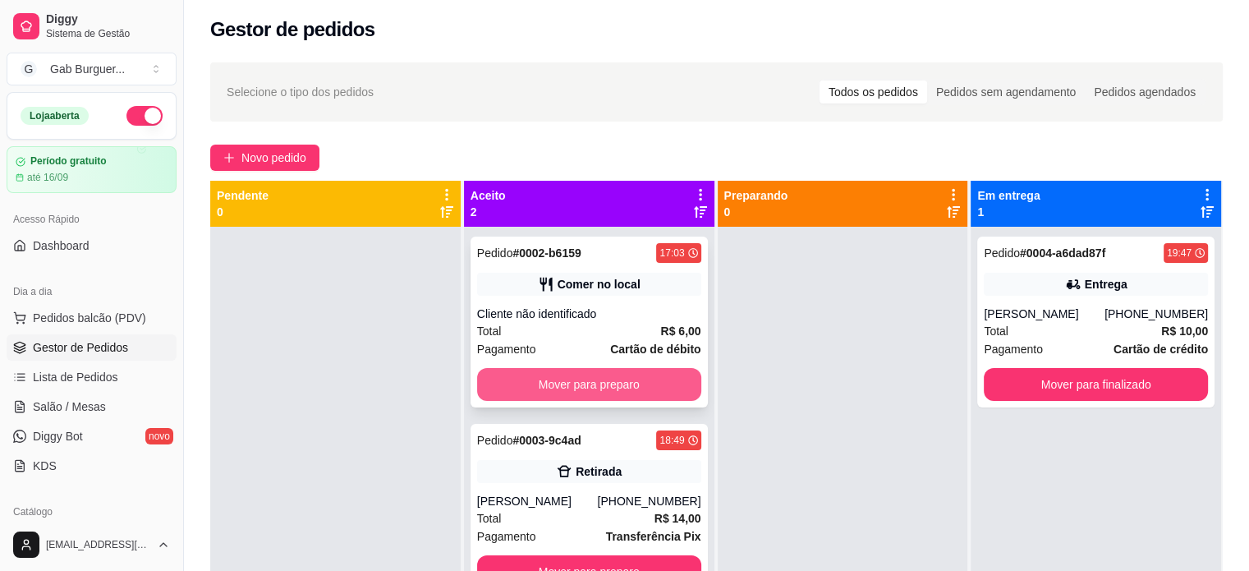
click at [657, 394] on button "Mover para preparo" at bounding box center [589, 384] width 224 height 33
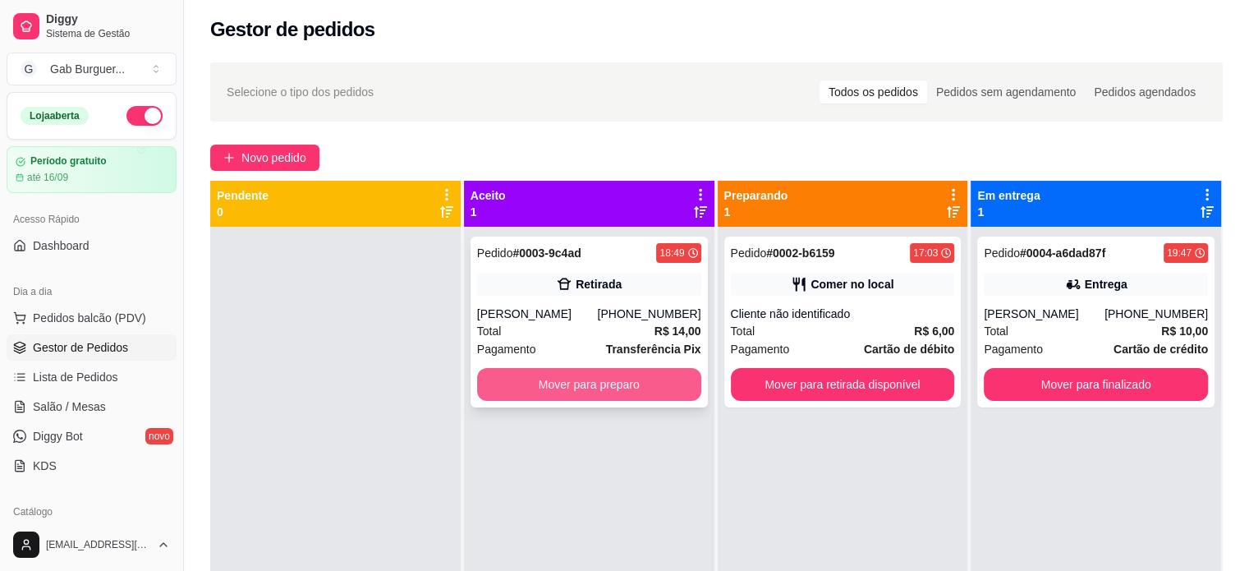
click at [665, 392] on button "Mover para preparo" at bounding box center [589, 384] width 224 height 33
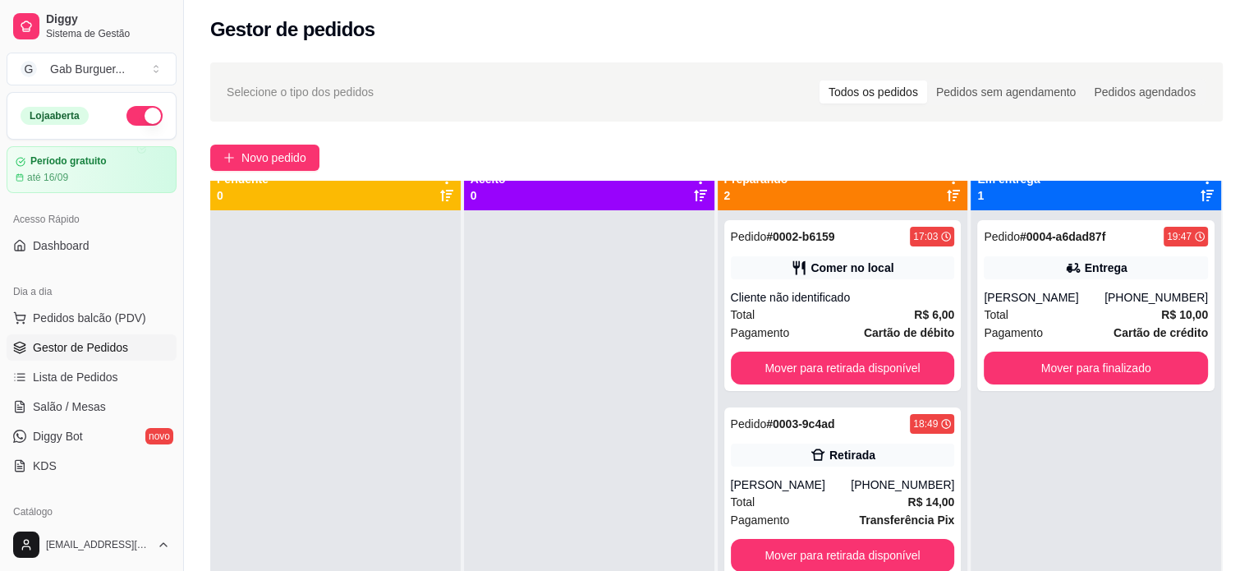
scroll to position [0, 0]
